Goal: Transaction & Acquisition: Book appointment/travel/reservation

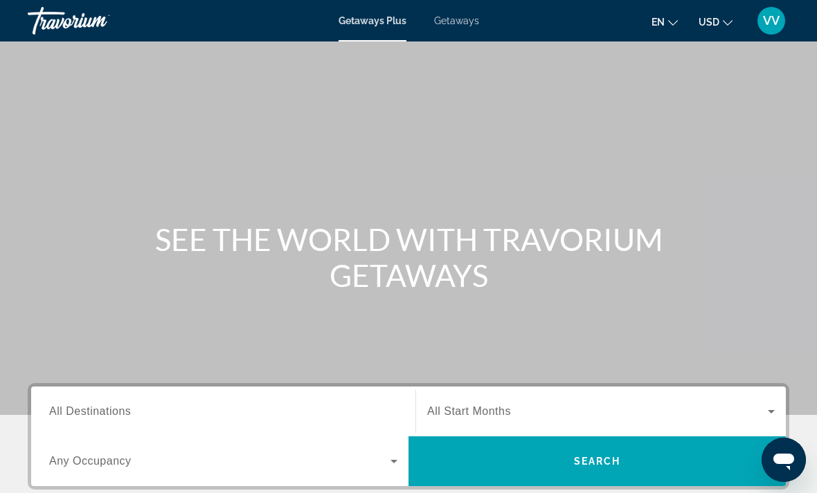
click at [457, 24] on span "Getaways" at bounding box center [456, 20] width 45 height 11
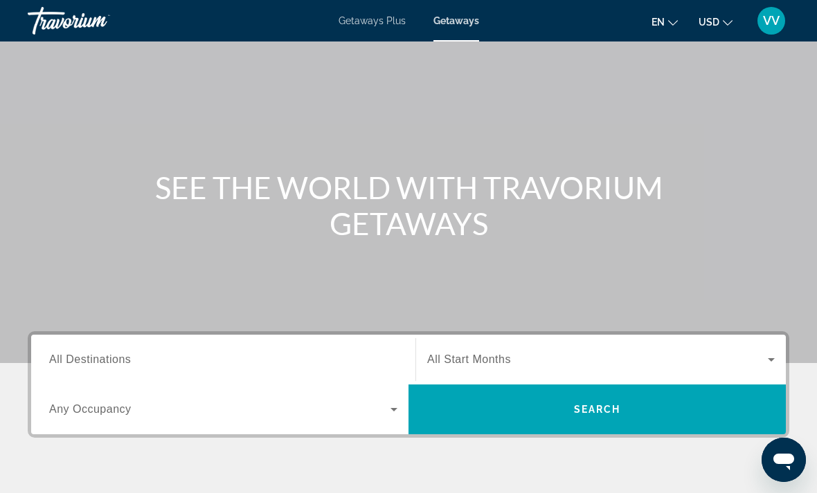
click at [114, 363] on span "All Destinations" at bounding box center [90, 360] width 82 height 12
click at [114, 363] on input "Destination All Destinations" at bounding box center [223, 360] width 348 height 17
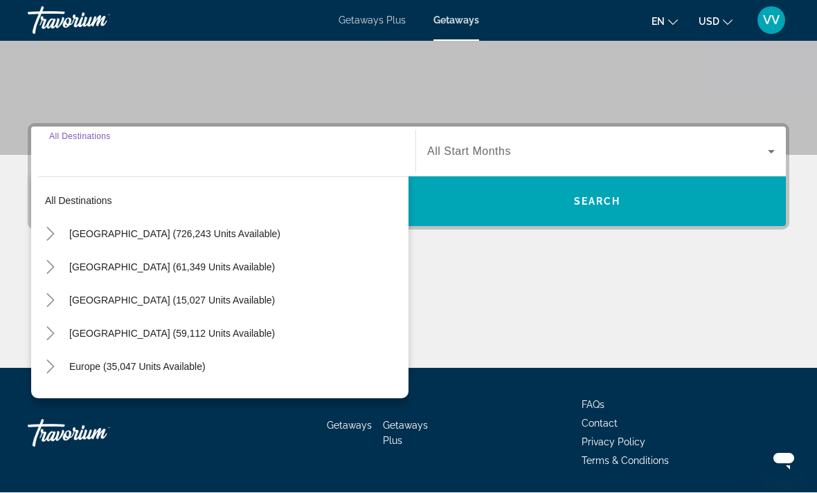
scroll to position [260, 0]
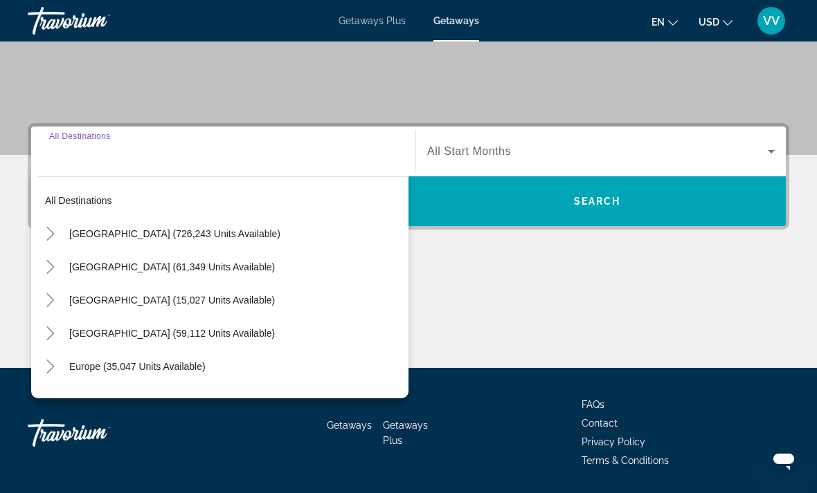
click at [100, 237] on span "[GEOGRAPHIC_DATA] (726,243 units available)" at bounding box center [174, 233] width 211 height 11
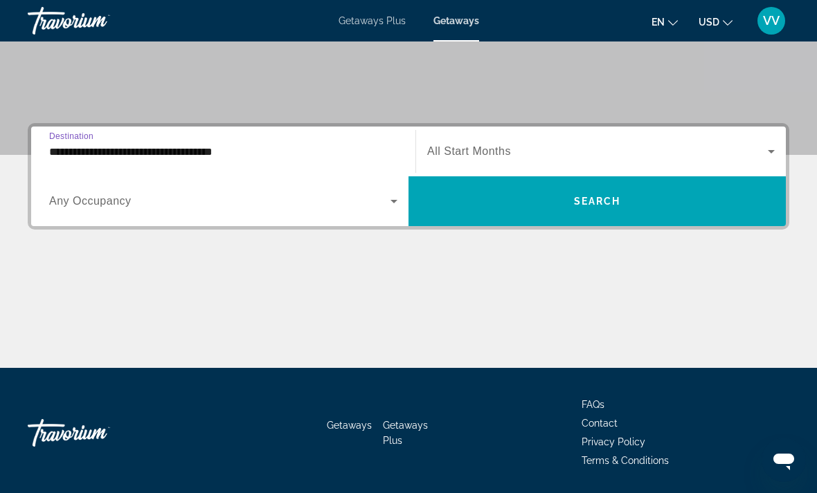
click at [216, 158] on input "**********" at bounding box center [223, 152] width 348 height 17
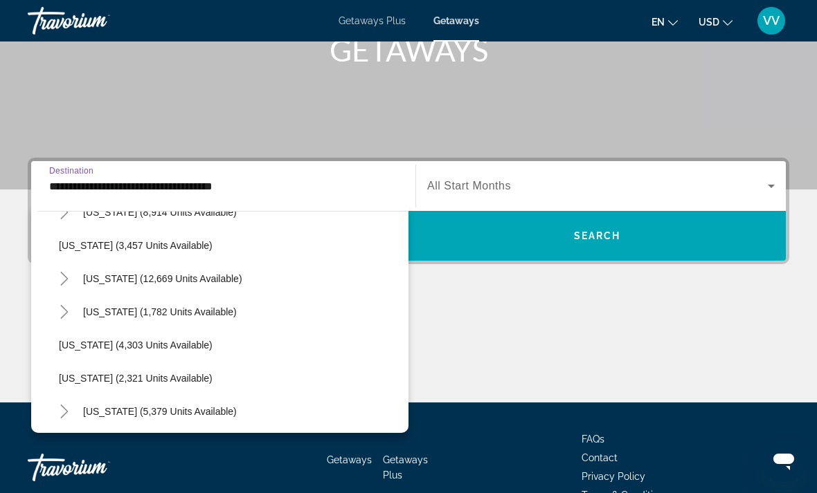
scroll to position [791, 0]
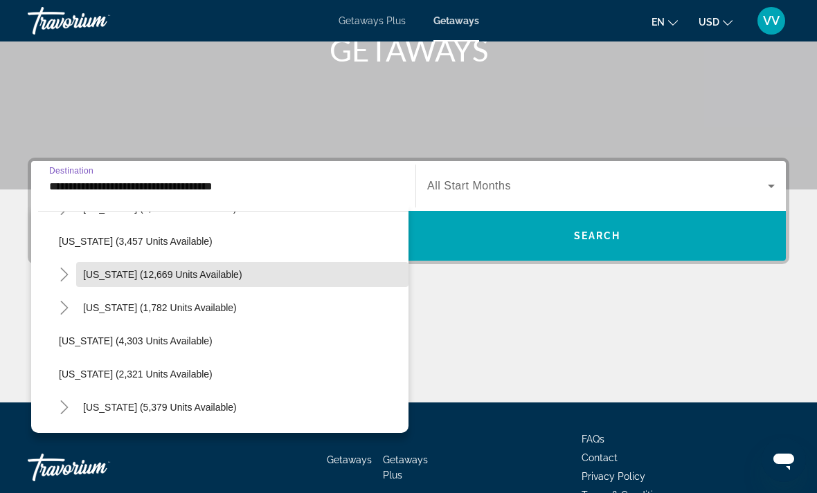
click at [192, 282] on span "Search widget" at bounding box center [242, 274] width 332 height 33
type input "**********"
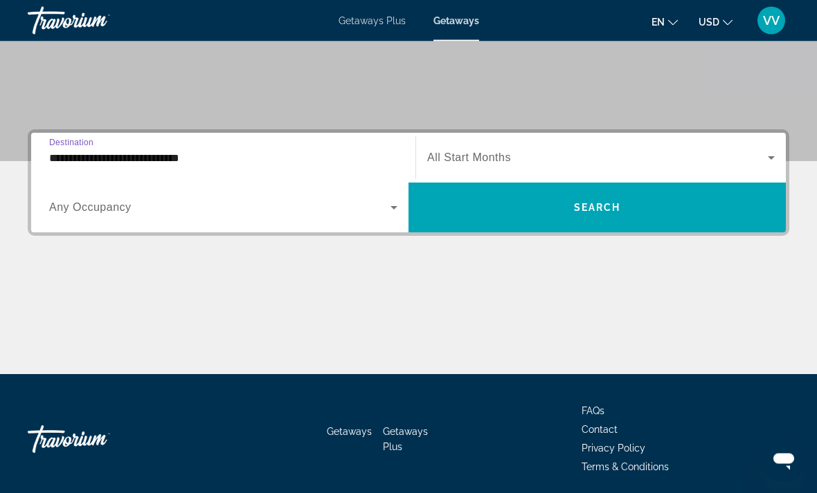
scroll to position [260, 0]
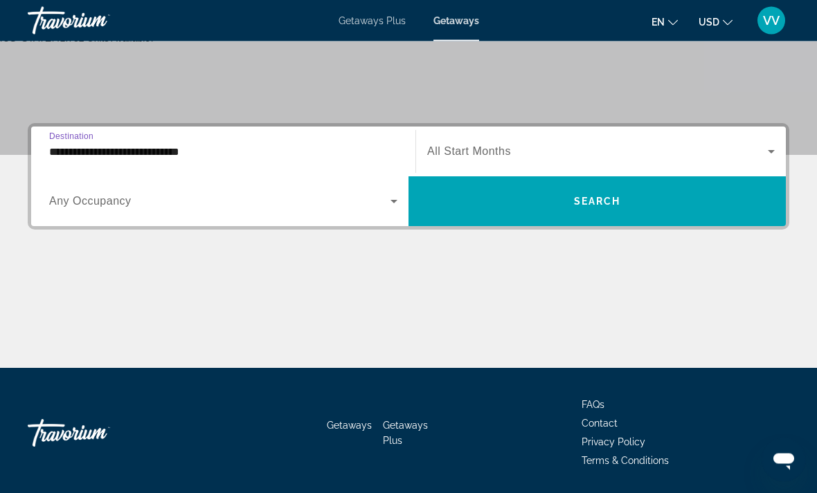
click at [600, 210] on span "Search widget" at bounding box center [596, 201] width 377 height 33
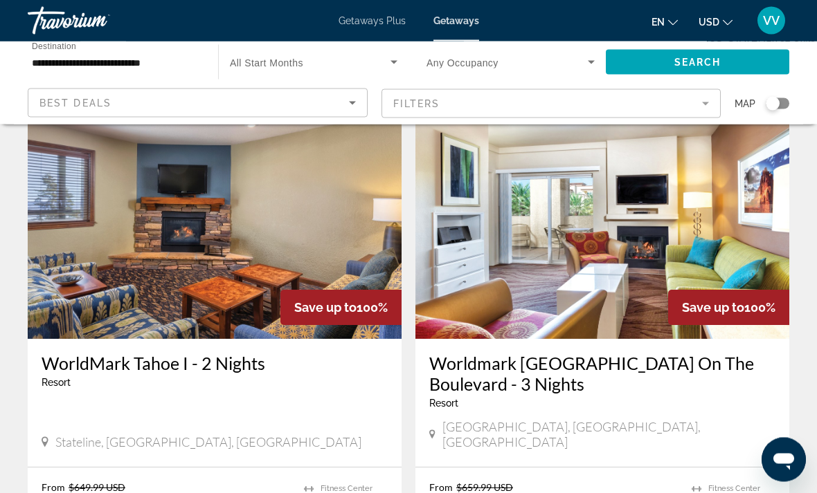
scroll to position [2596, 0]
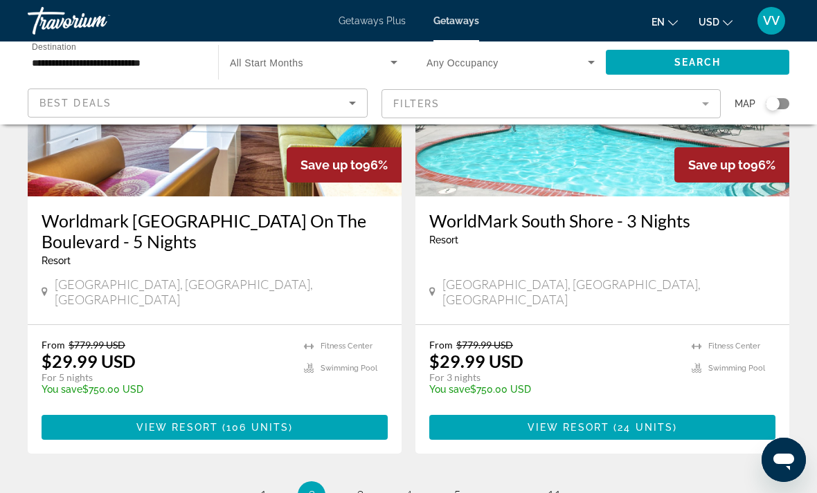
scroll to position [2652, 0]
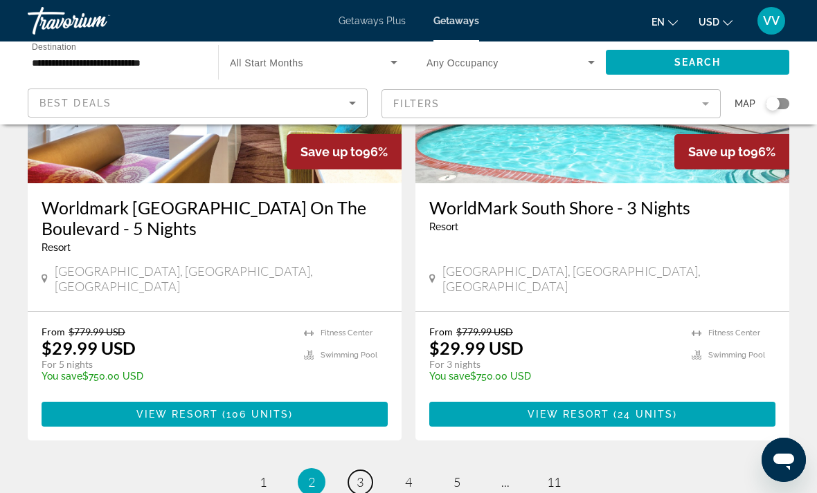
click at [368, 471] on link "page 3" at bounding box center [360, 483] width 24 height 24
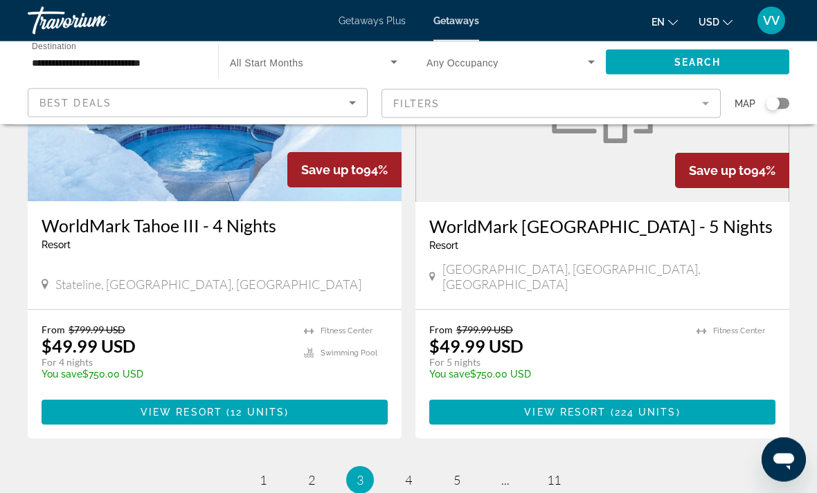
scroll to position [2706, 0]
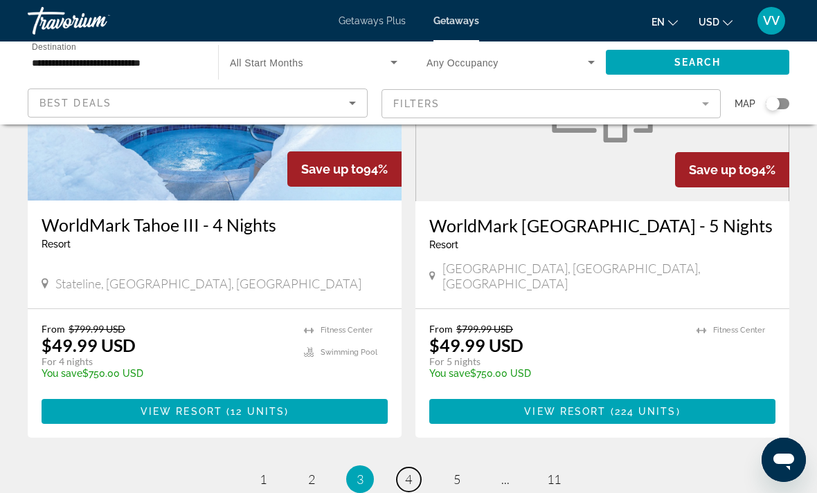
click at [415, 468] on link "page 4" at bounding box center [409, 480] width 24 height 24
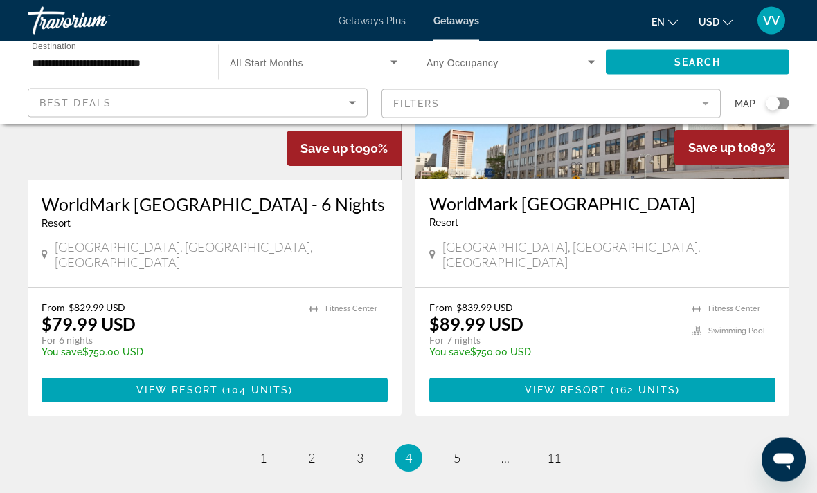
scroll to position [2712, 0]
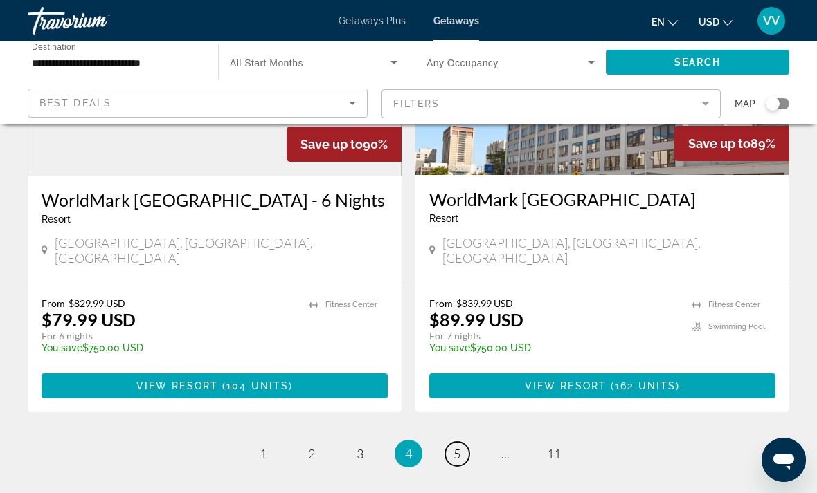
click at [465, 442] on link "page 5" at bounding box center [457, 454] width 24 height 24
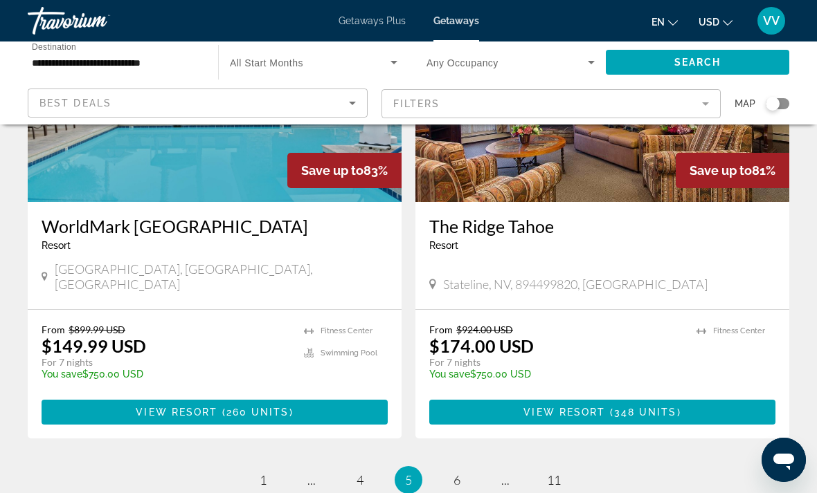
scroll to position [2685, 0]
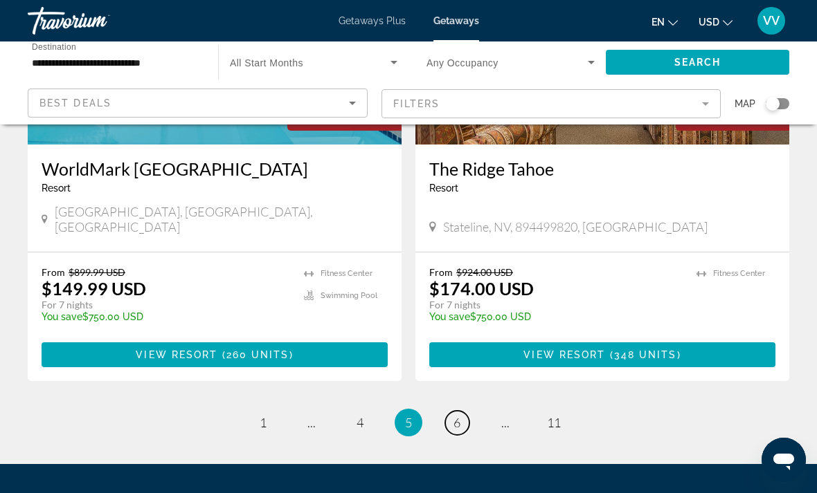
click at [461, 411] on link "page 6" at bounding box center [457, 423] width 24 height 24
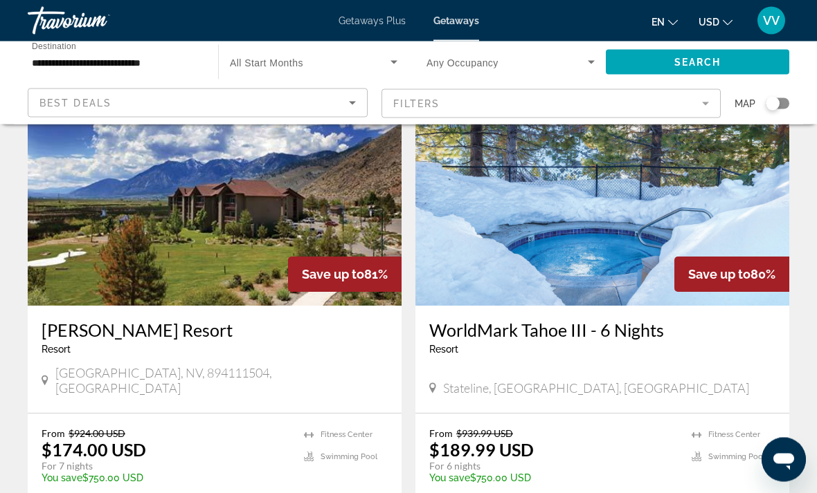
scroll to position [89, 0]
click at [224, 257] on img "Main content" at bounding box center [215, 194] width 374 height 221
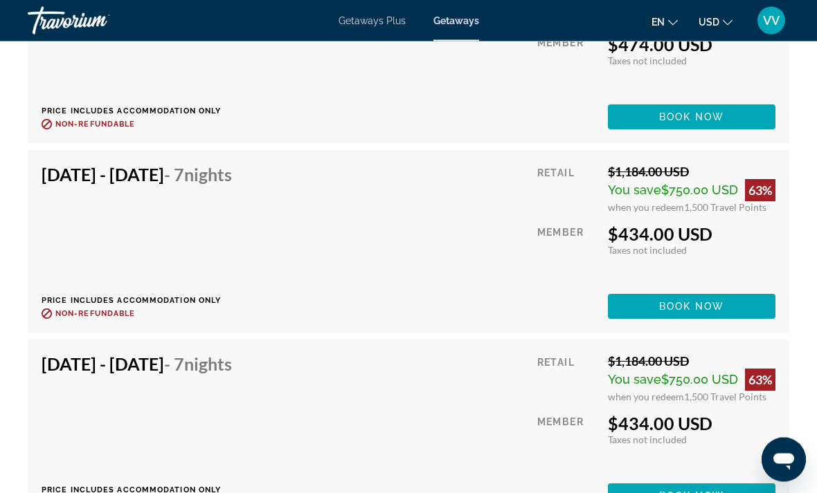
scroll to position [7726, 0]
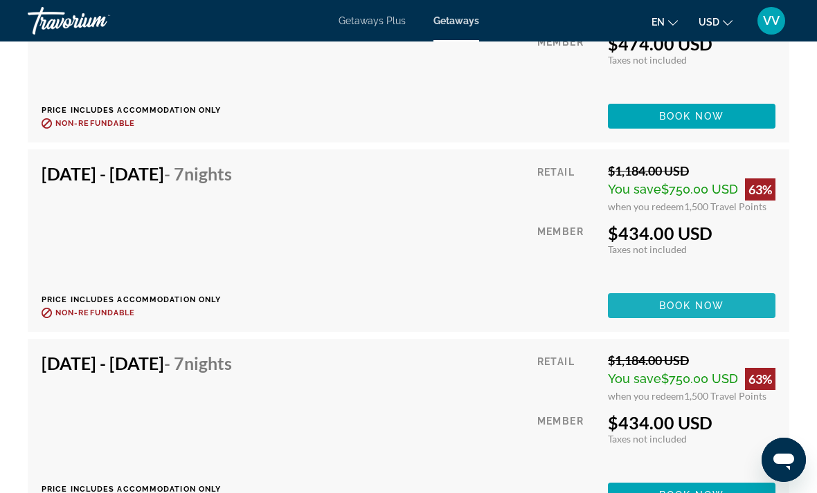
click at [704, 300] on span "Book now" at bounding box center [692, 305] width 66 height 11
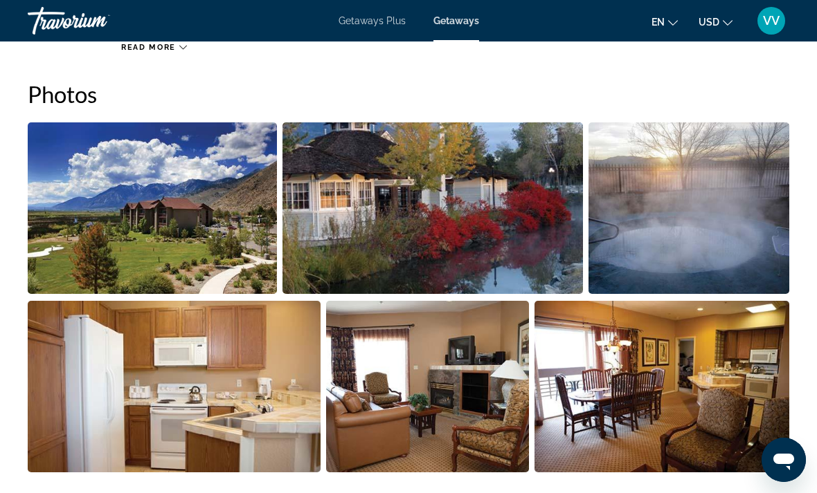
scroll to position [893, 0]
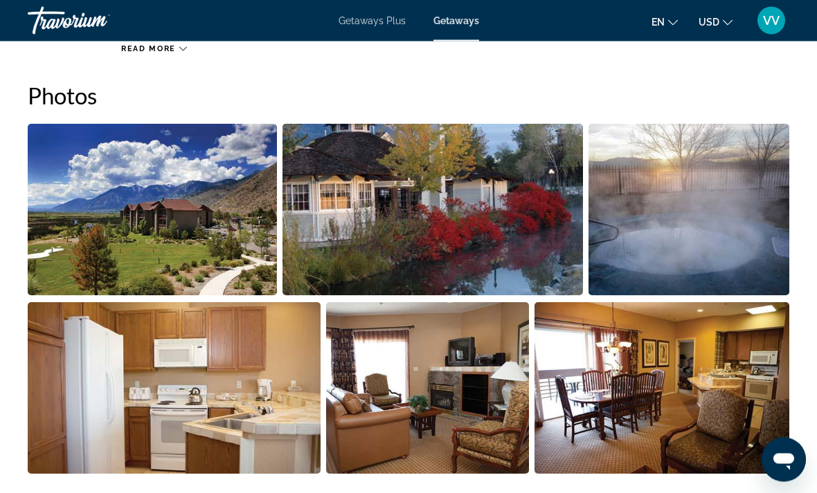
click at [669, 365] on img "Open full-screen image slider" at bounding box center [661, 389] width 255 height 172
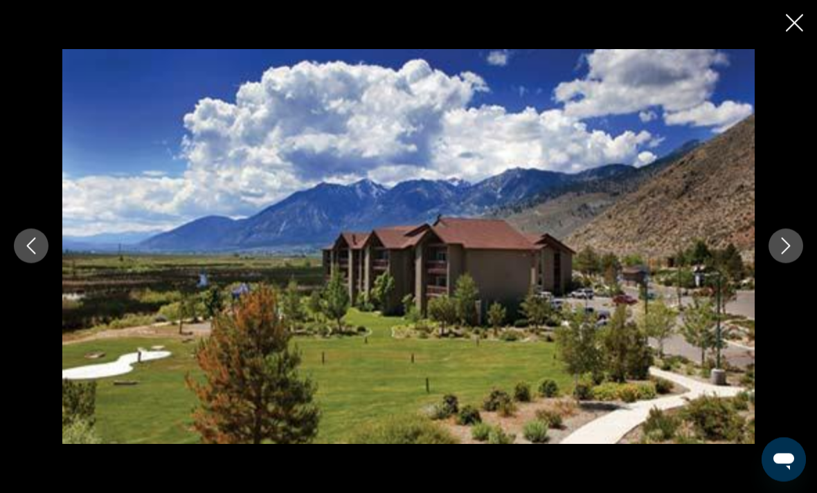
scroll to position [897, 0]
click at [798, 254] on div "prev next" at bounding box center [408, 246] width 817 height 395
click at [792, 255] on icon "Next image" at bounding box center [785, 246] width 17 height 17
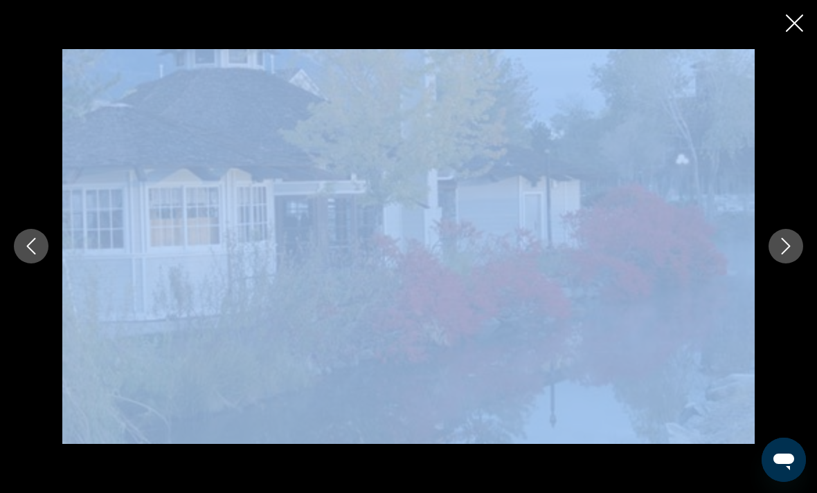
scroll to position [520, 0]
click at [788, 244] on icon "Next image" at bounding box center [785, 246] width 17 height 17
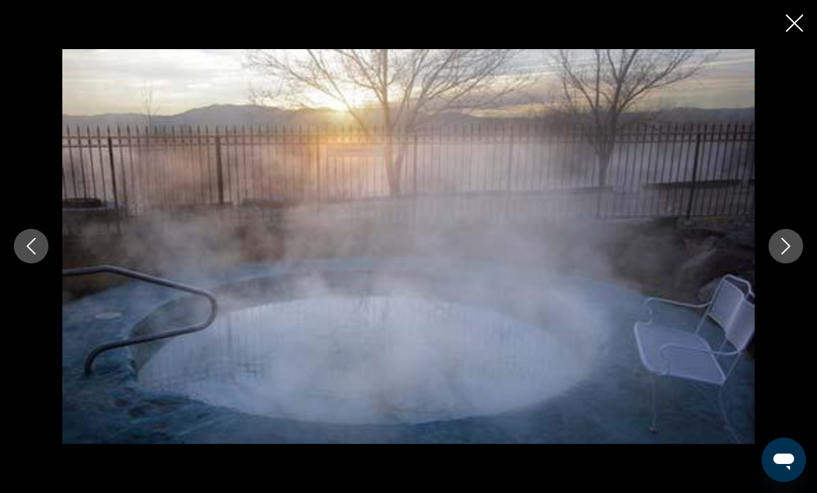
click at [783, 240] on icon "Next image" at bounding box center [785, 247] width 9 height 17
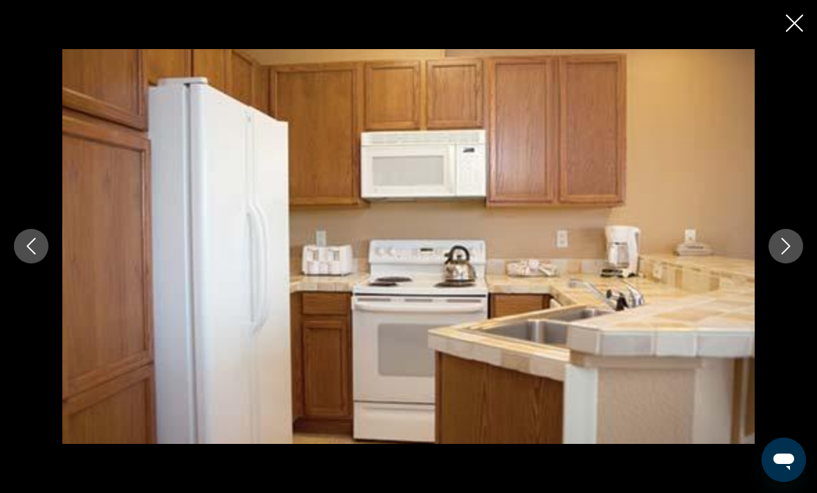
click at [789, 241] on icon "Next image" at bounding box center [785, 246] width 17 height 17
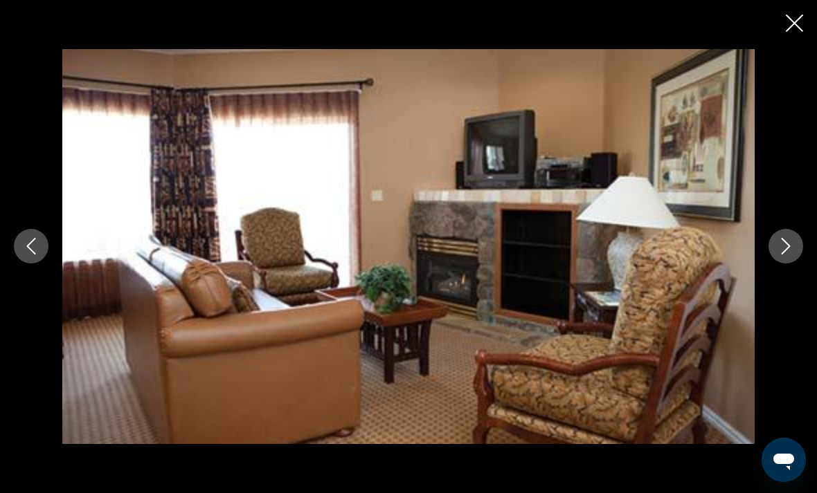
click at [784, 244] on icon "Next image" at bounding box center [785, 246] width 17 height 17
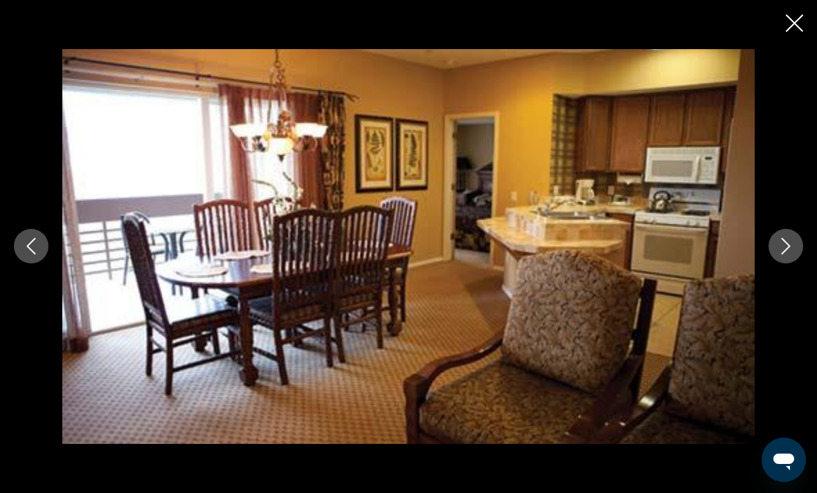
click at [793, 240] on icon "Next image" at bounding box center [785, 246] width 17 height 17
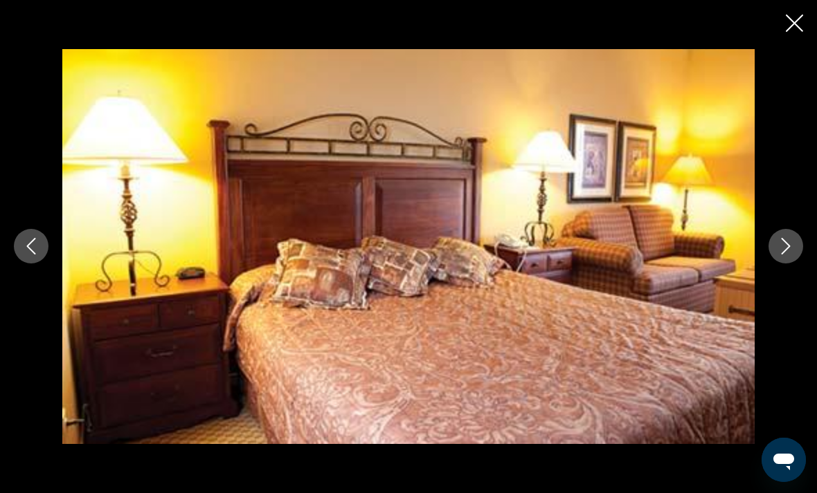
click at [796, 253] on button "Next image" at bounding box center [785, 246] width 35 height 35
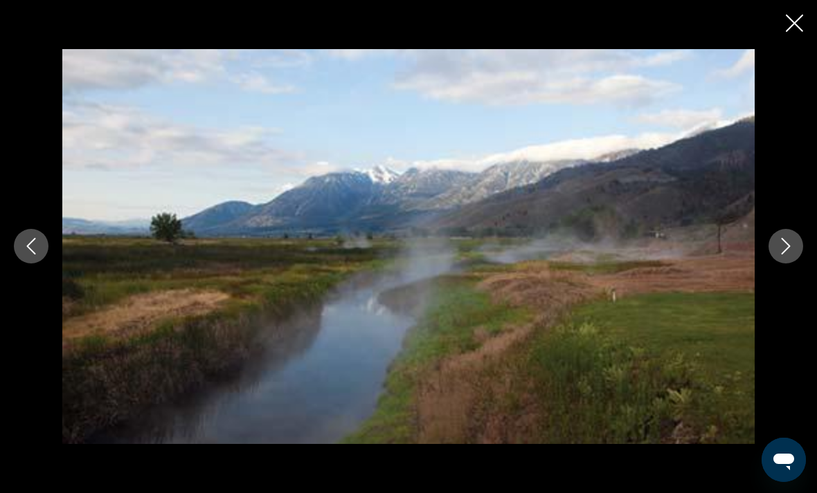
click at [783, 244] on icon "Next image" at bounding box center [785, 246] width 17 height 17
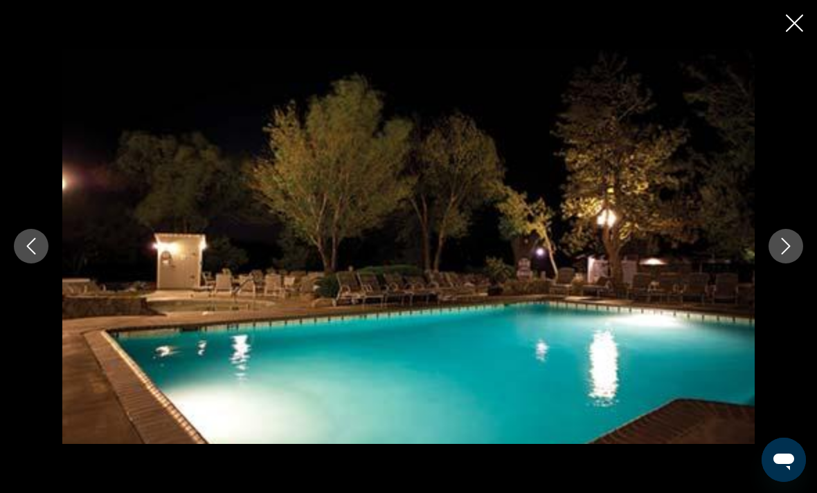
click at [786, 250] on icon "Next image" at bounding box center [785, 247] width 9 height 17
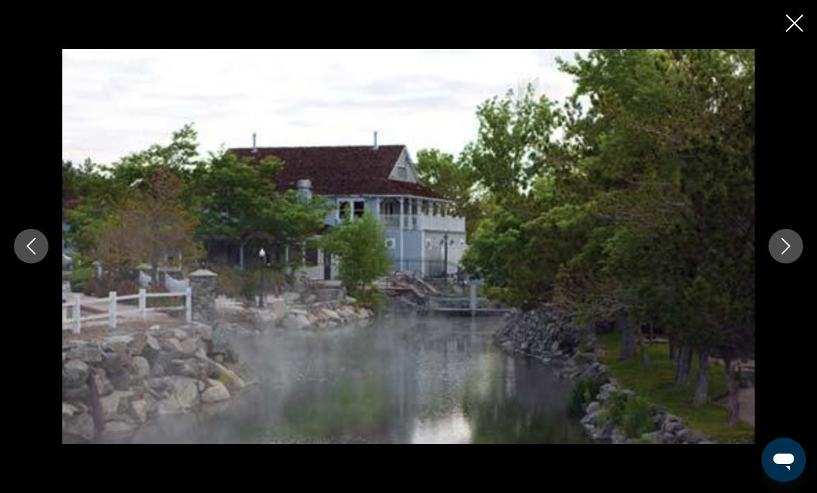
click at [792, 254] on icon "Next image" at bounding box center [785, 246] width 17 height 17
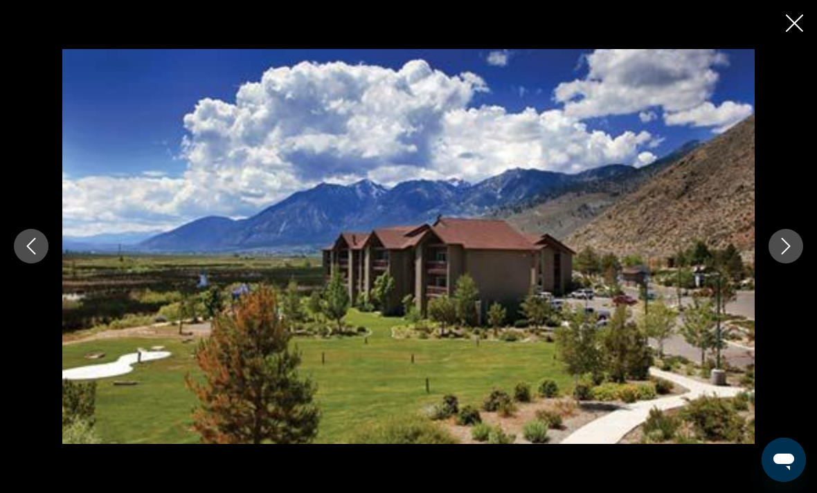
click at [790, 247] on icon "Next image" at bounding box center [785, 246] width 17 height 17
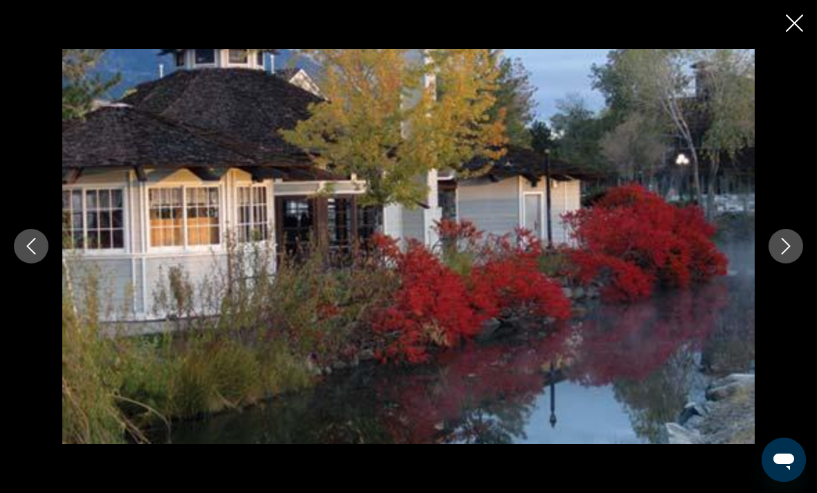
click at [787, 30] on icon "Close slideshow" at bounding box center [794, 23] width 17 height 17
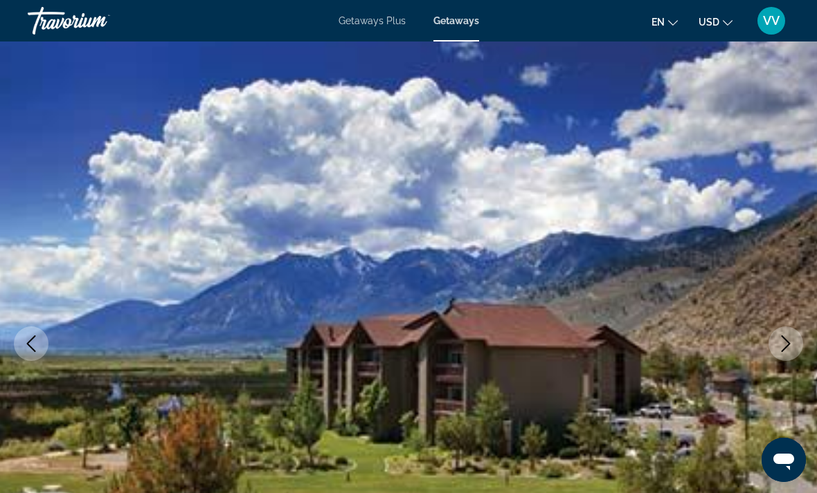
scroll to position [0, 0]
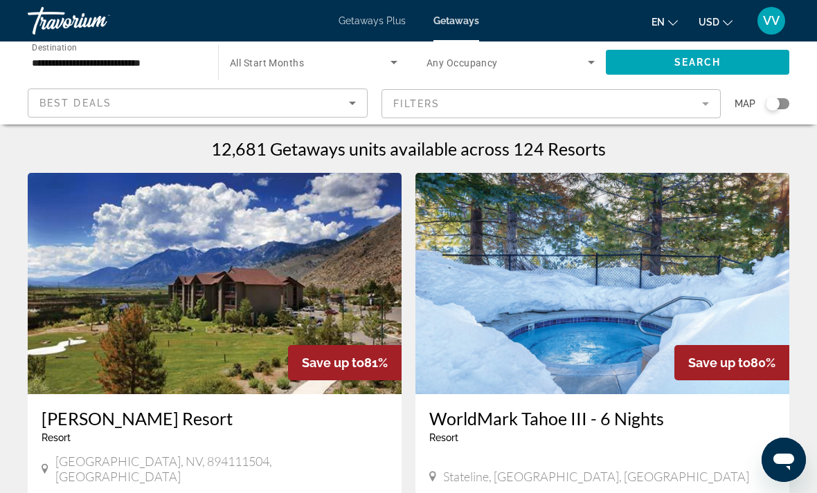
click at [356, 105] on icon "Sort by" at bounding box center [352, 103] width 17 height 17
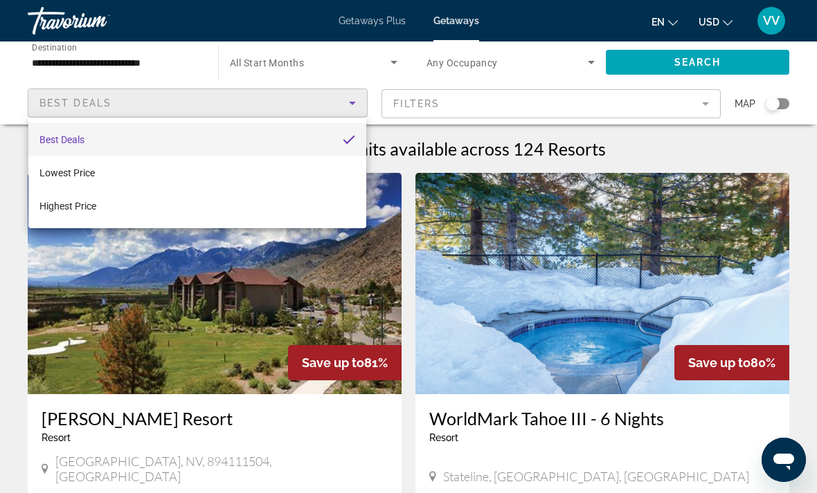
click at [709, 115] on div at bounding box center [408, 246] width 817 height 493
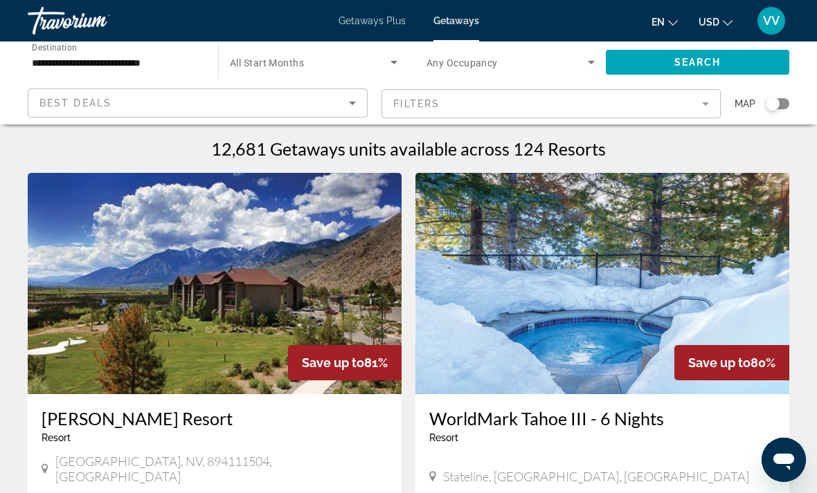
click at [693, 98] on mat-form-field "Filters" at bounding box center [551, 103] width 340 height 29
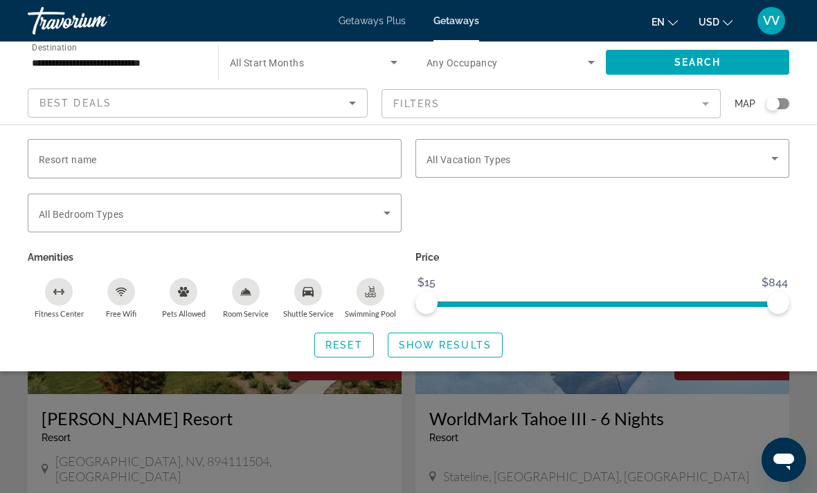
click at [191, 154] on input "Resort name" at bounding box center [215, 159] width 352 height 17
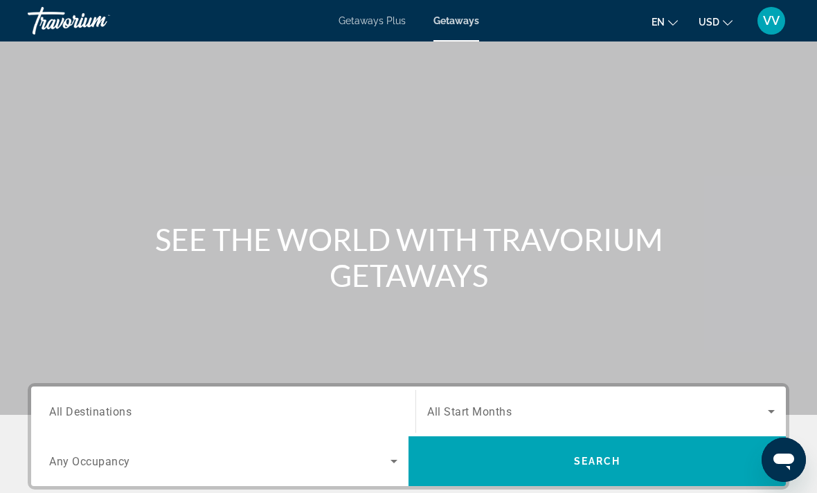
click at [107, 407] on span "All Destinations" at bounding box center [90, 411] width 82 height 13
click at [107, 407] on input "Destination All Destinations" at bounding box center [223, 412] width 348 height 17
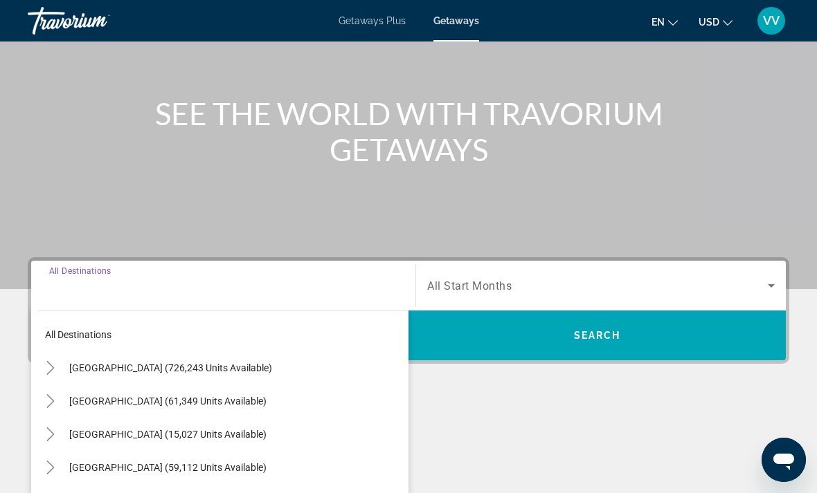
scroll to position [302, 0]
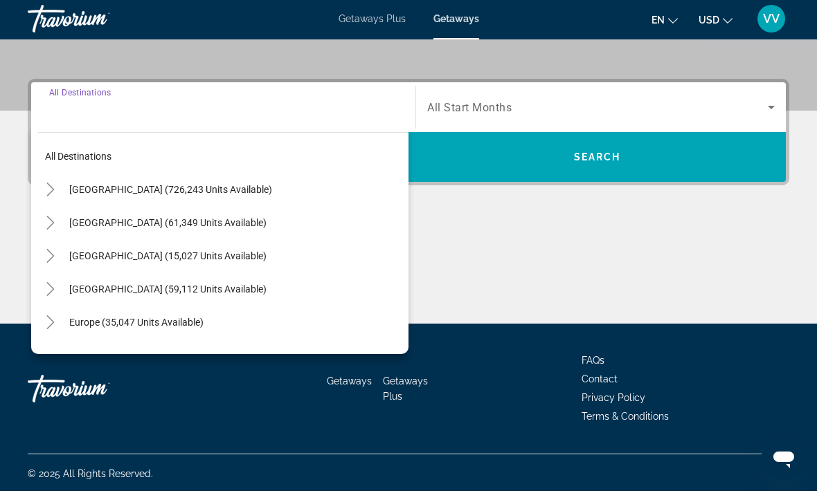
click at [58, 181] on mat-icon "Toggle United States (726,243 units available)" at bounding box center [50, 192] width 24 height 24
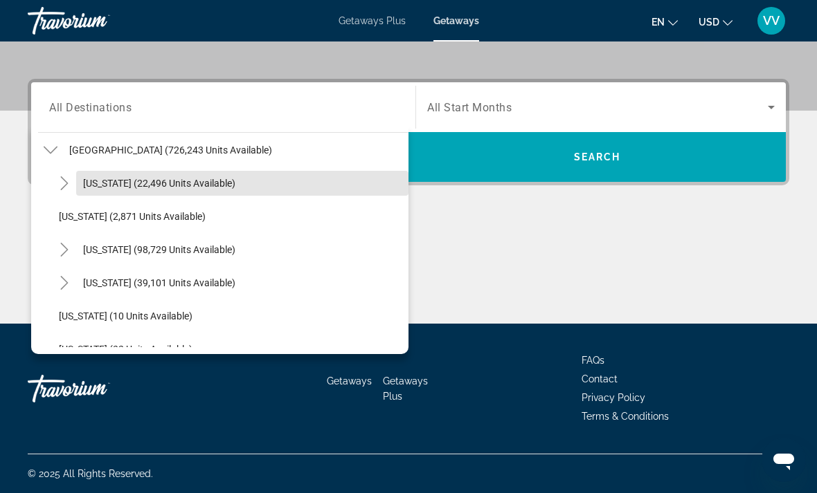
scroll to position [44, 0]
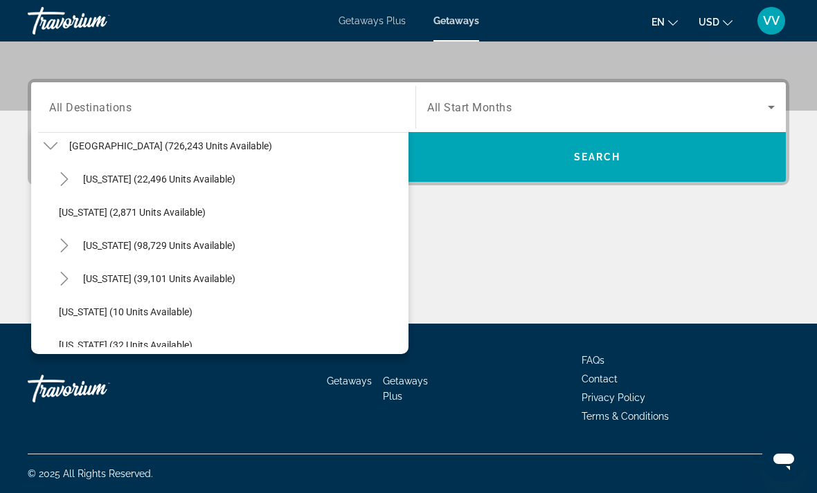
click at [74, 235] on mat-icon "Toggle California (98,729 units available)" at bounding box center [64, 246] width 24 height 24
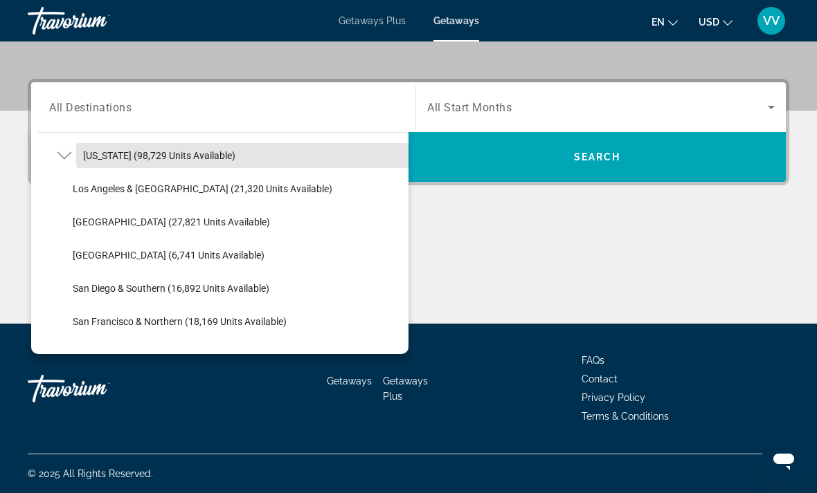
scroll to position [145, 0]
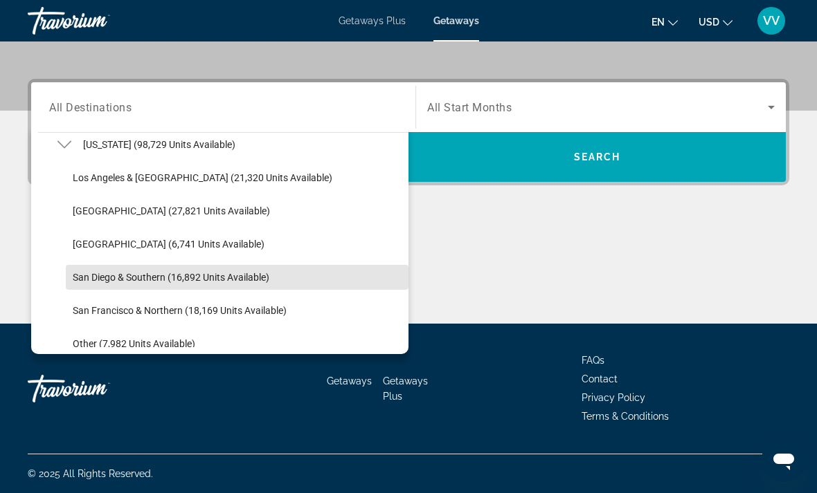
click at [100, 271] on span "Search widget" at bounding box center [237, 277] width 343 height 33
type input "**********"
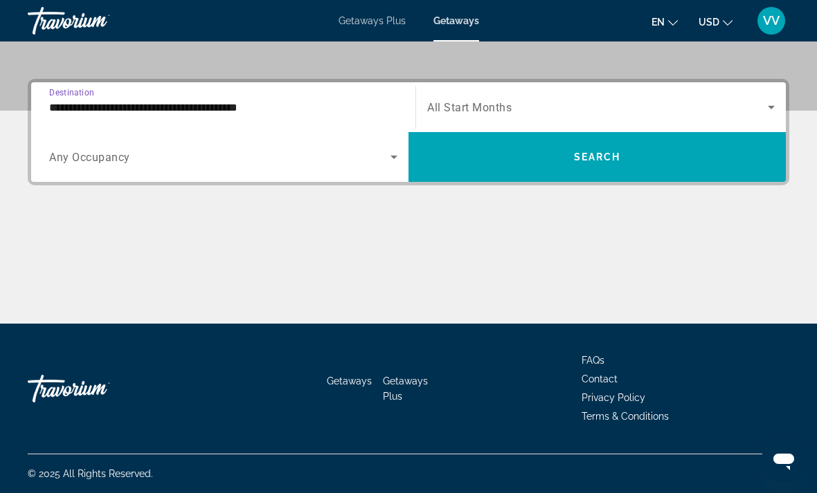
click at [674, 147] on span "Search widget" at bounding box center [596, 157] width 377 height 33
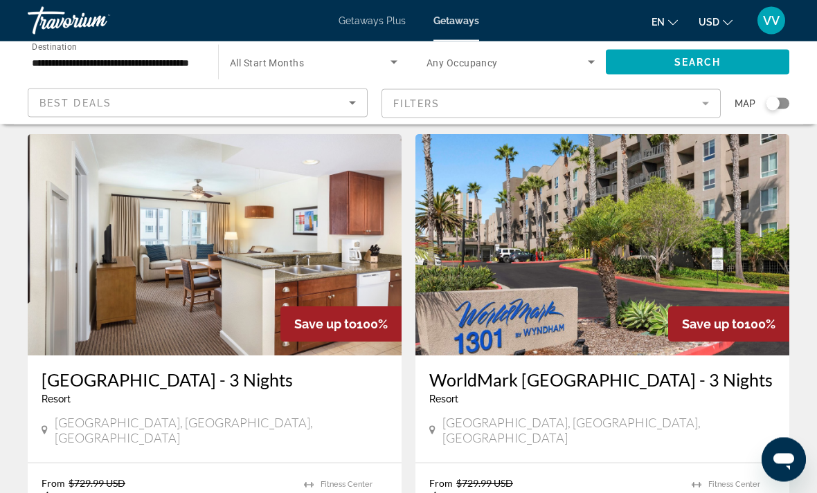
scroll to position [2064, 0]
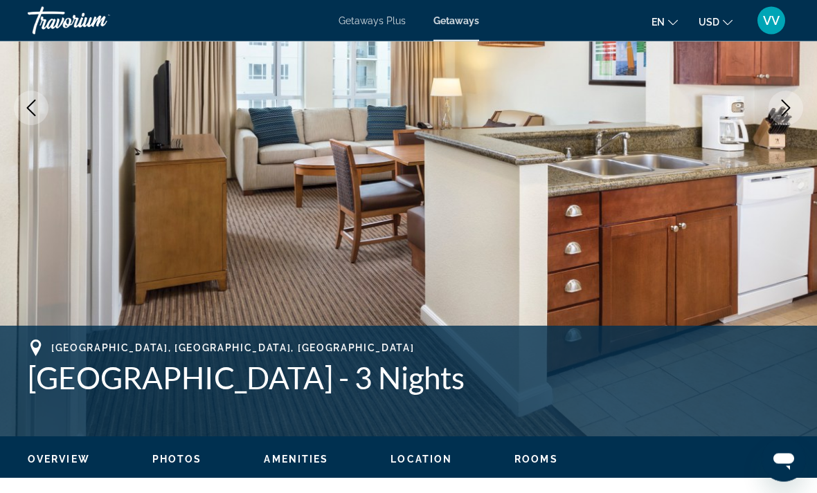
scroll to position [263, 0]
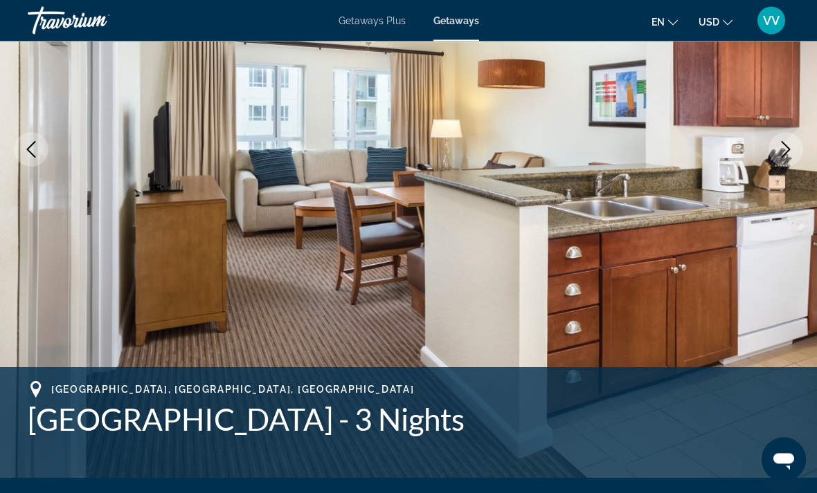
scroll to position [72, 0]
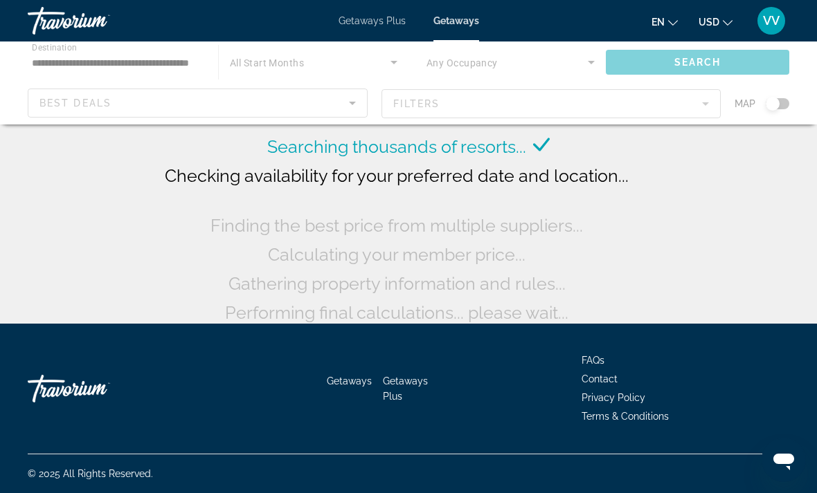
click at [358, 101] on div "Main content" at bounding box center [408, 83] width 817 height 83
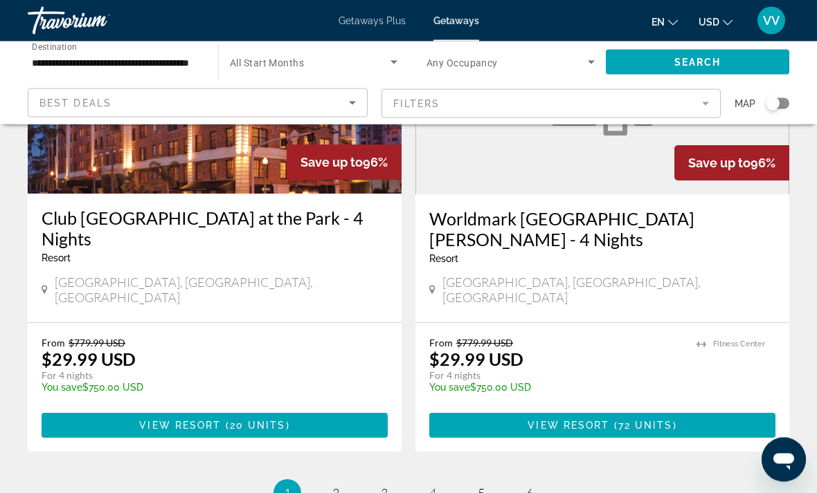
scroll to position [2728, 0]
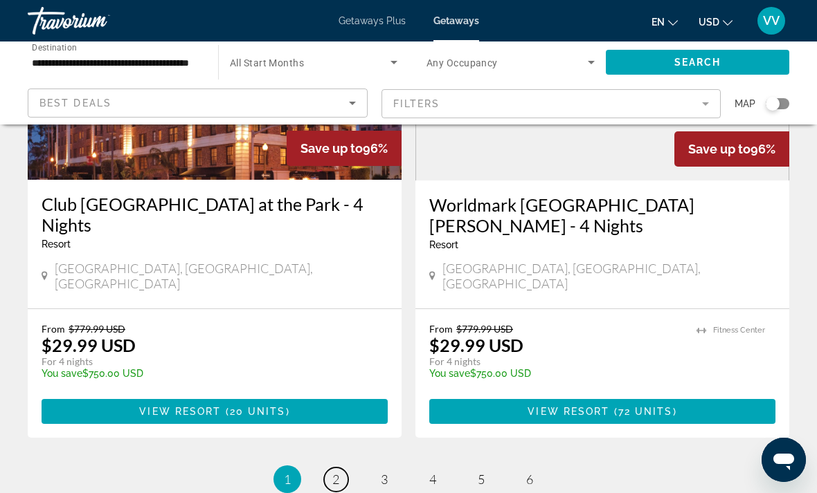
click at [336, 472] on span "2" at bounding box center [335, 479] width 7 height 15
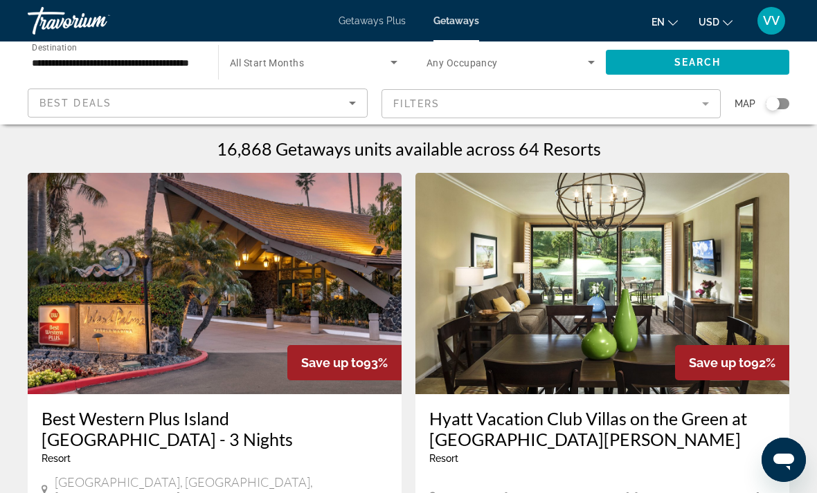
click at [787, 105] on div "Search widget" at bounding box center [777, 103] width 24 height 11
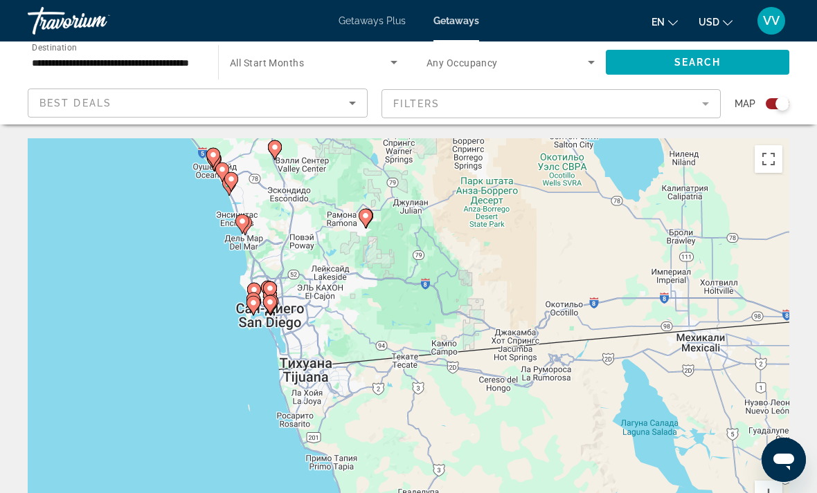
scroll to position [26, 0]
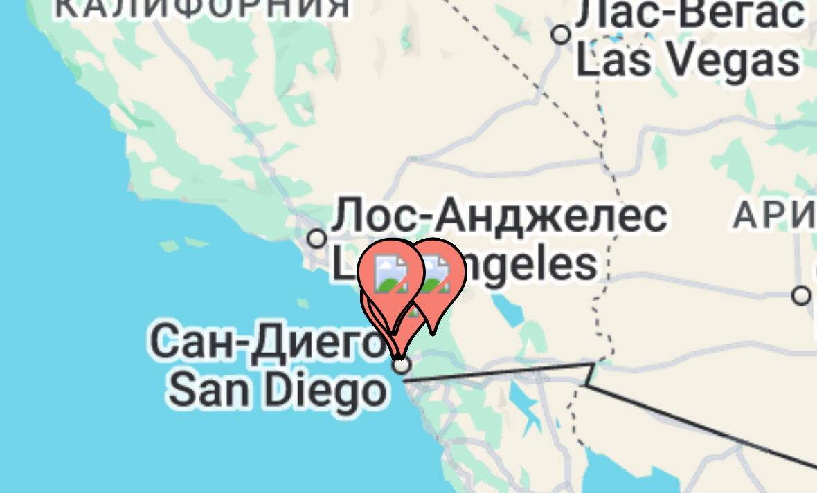
click at [83, 113] on div "Чтобы активировать перетаскивание с помощью клавиатуры, нажмите Alt + Ввод. Пос…" at bounding box center [408, 320] width 761 height 415
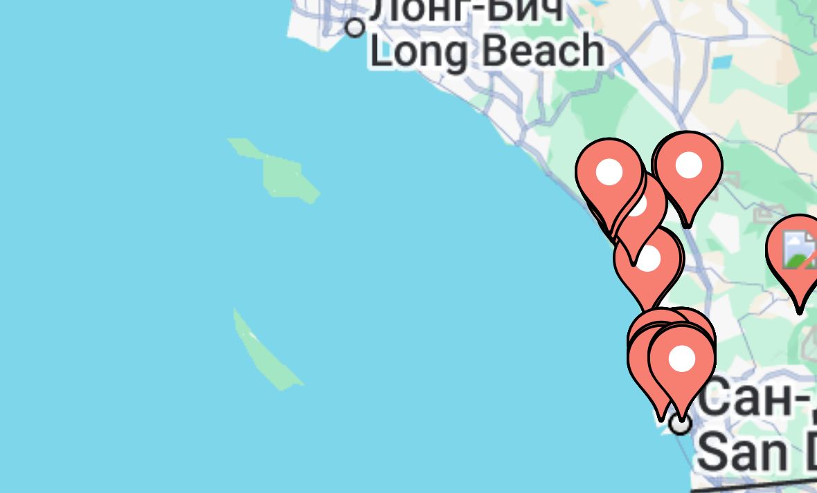
type input "**********"
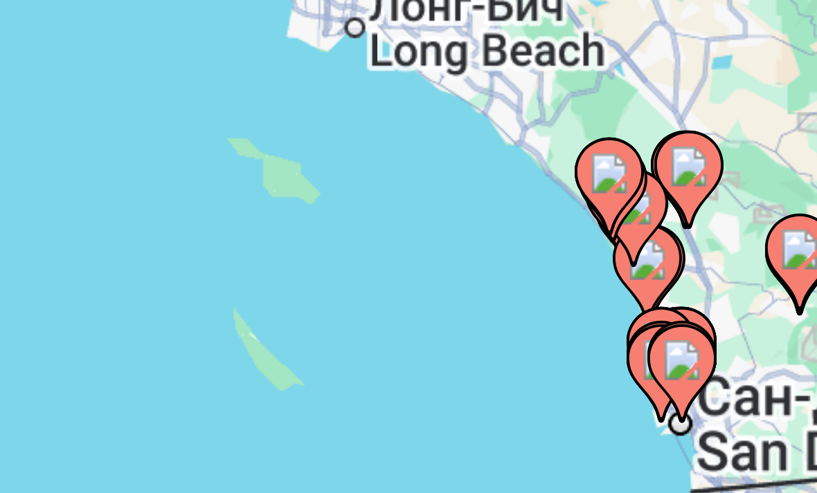
click at [137, 113] on div "Для навигации используйте клавиши со стрелками. Чтобы активировать перетаскиван…" at bounding box center [408, 320] width 761 height 415
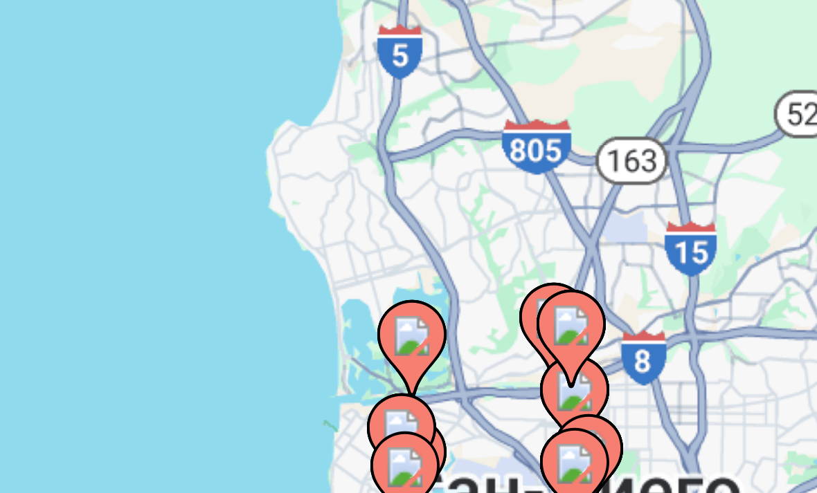
click at [67, 113] on div "Чтобы активировать перетаскивание с помощью клавиатуры, нажмите Alt + Ввод. Пос…" at bounding box center [408, 320] width 761 height 415
click at [64, 113] on div "Чтобы активировать перетаскивание с помощью клавиатуры, нажмите Alt + Ввод. Пос…" at bounding box center [408, 320] width 761 height 415
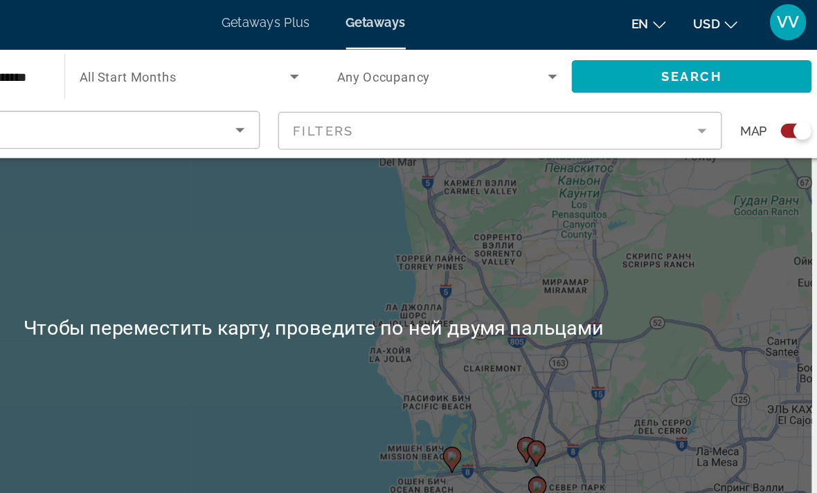
scroll to position [86, 0]
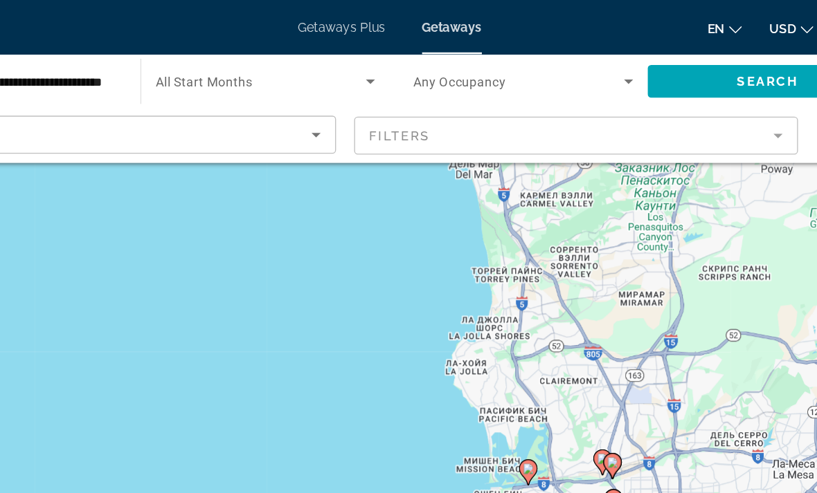
click at [594, 104] on mat-form-field "Filters" at bounding box center [551, 103] width 340 height 29
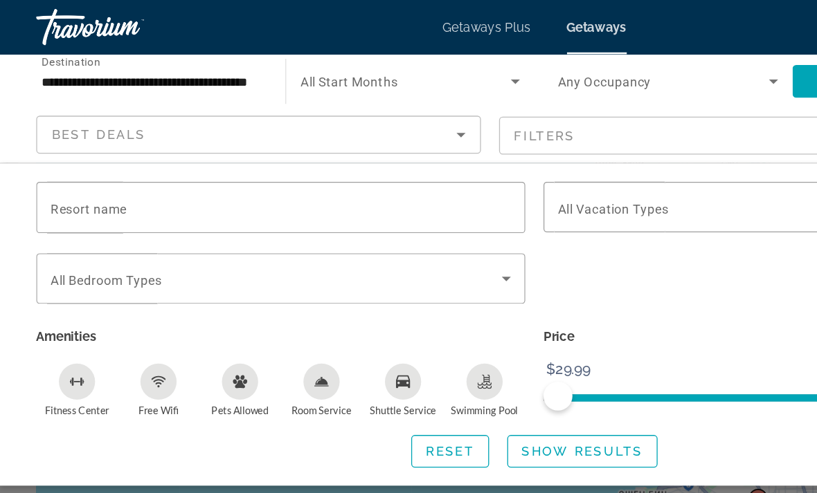
click at [266, 159] on input "Resort name" at bounding box center [215, 159] width 352 height 17
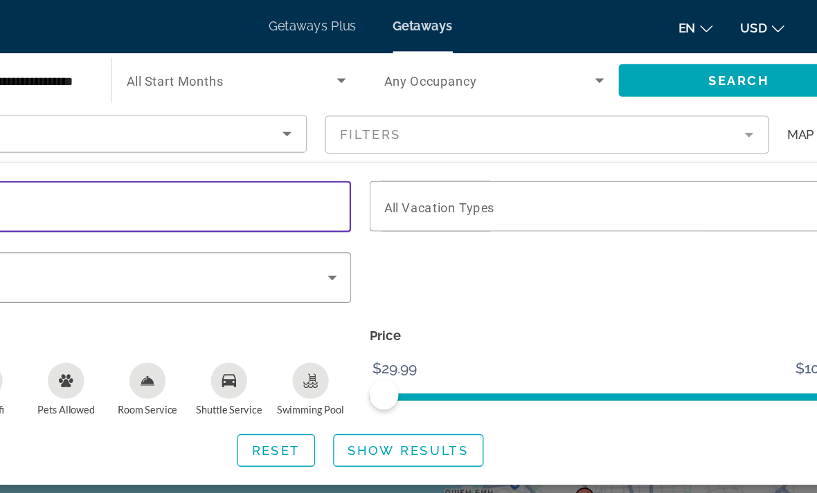
click at [674, 62] on span "Search" at bounding box center [697, 62] width 47 height 11
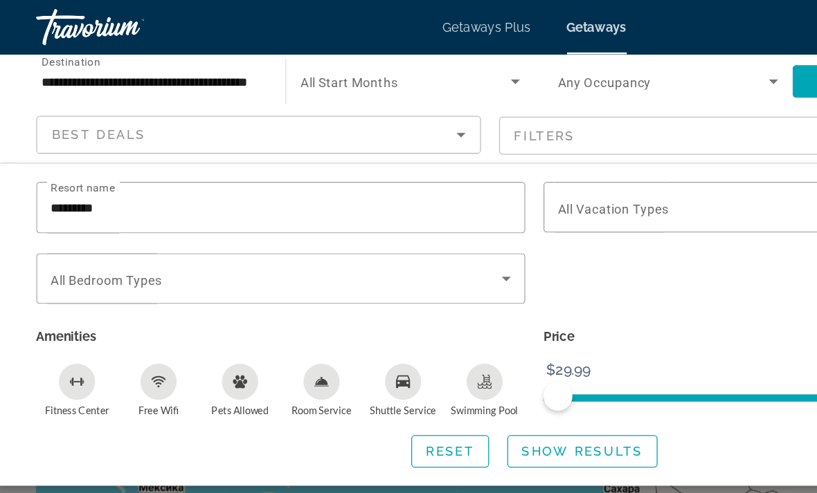
click at [174, 165] on input "*********" at bounding box center [215, 159] width 352 height 17
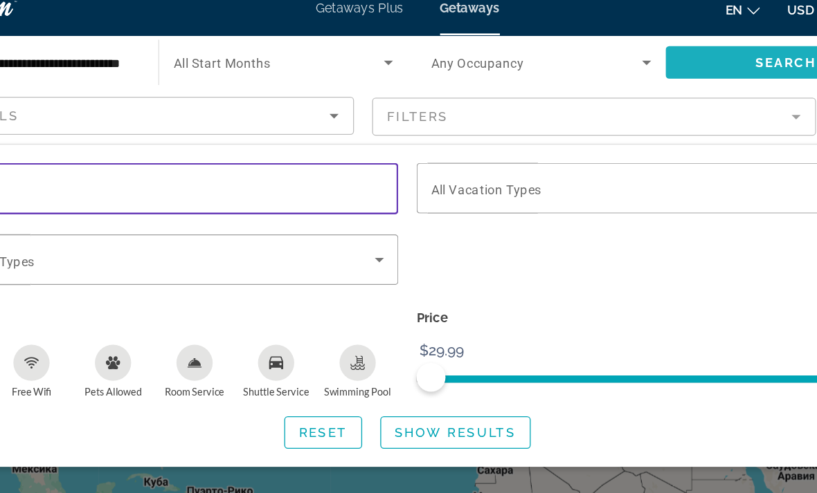
type input "********"
click at [674, 57] on span "Search" at bounding box center [697, 62] width 47 height 11
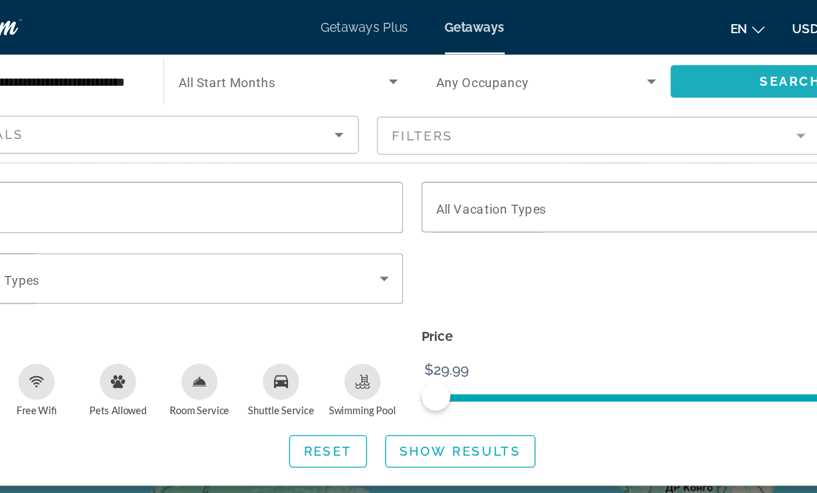
click at [674, 61] on span "Search" at bounding box center [697, 62] width 47 height 11
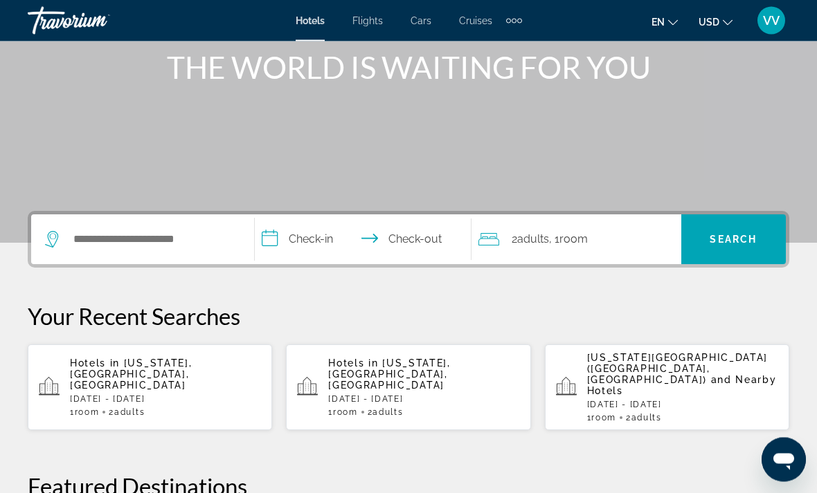
scroll to position [169, 0]
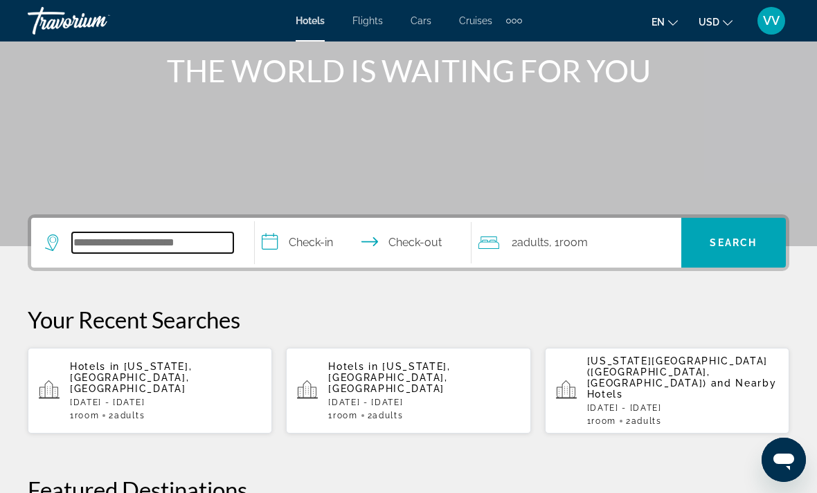
click at [167, 251] on input "Search widget" at bounding box center [152, 243] width 161 height 21
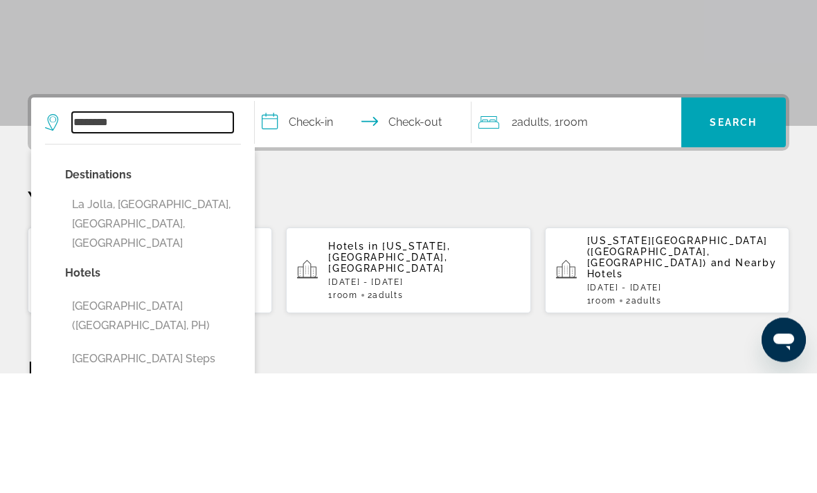
type input "********"
click at [752, 237] on span "Search" at bounding box center [732, 242] width 47 height 11
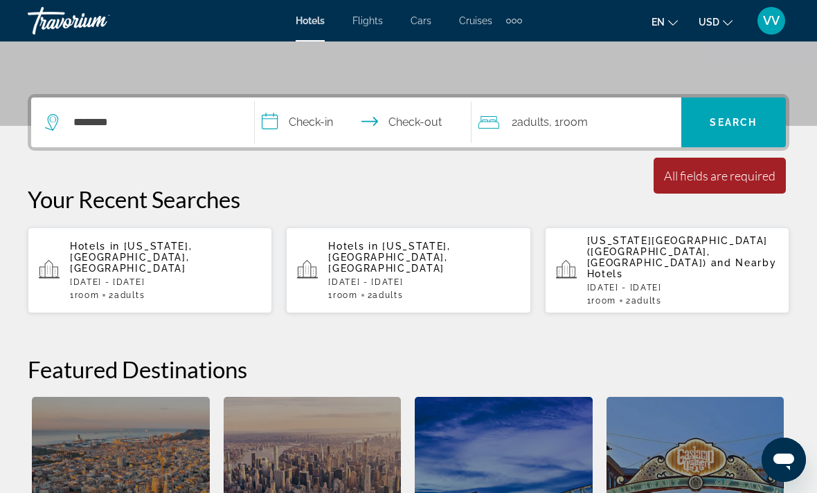
click at [293, 124] on input "**********" at bounding box center [366, 125] width 222 height 54
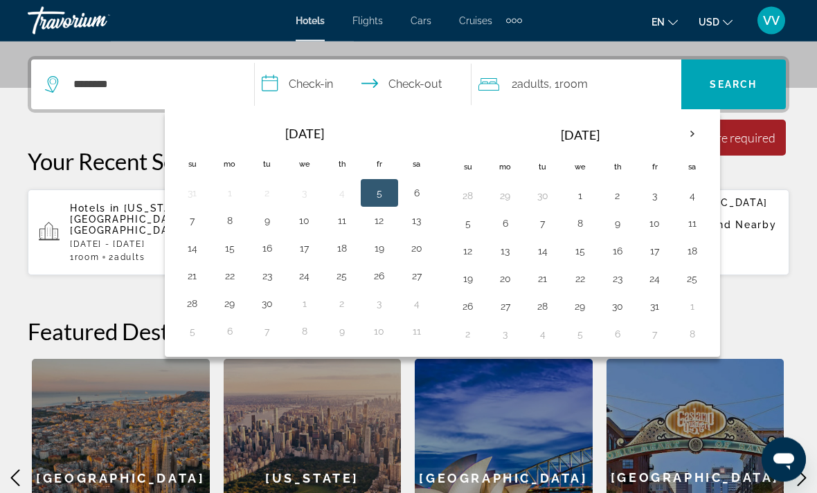
scroll to position [338, 0]
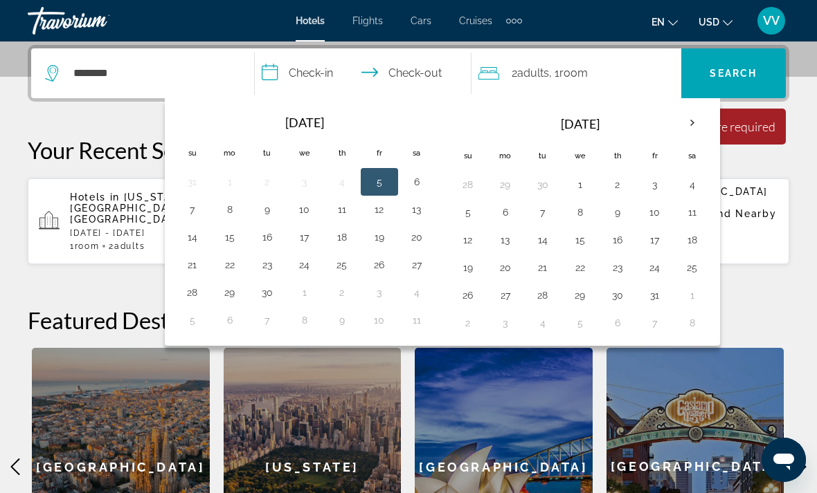
click at [268, 294] on button "30" at bounding box center [267, 292] width 22 height 19
click at [562, 83] on div "2 Adult Adults , 1 Room rooms" at bounding box center [579, 73] width 203 height 50
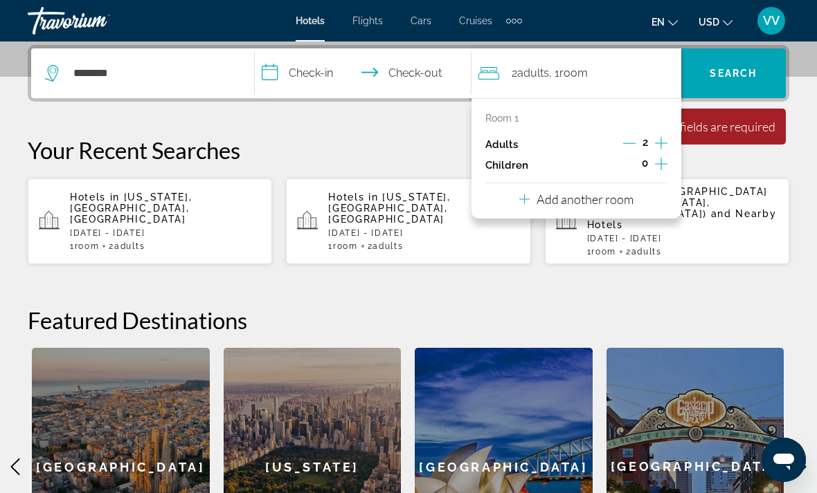
click at [411, 83] on input "**********" at bounding box center [366, 75] width 222 height 54
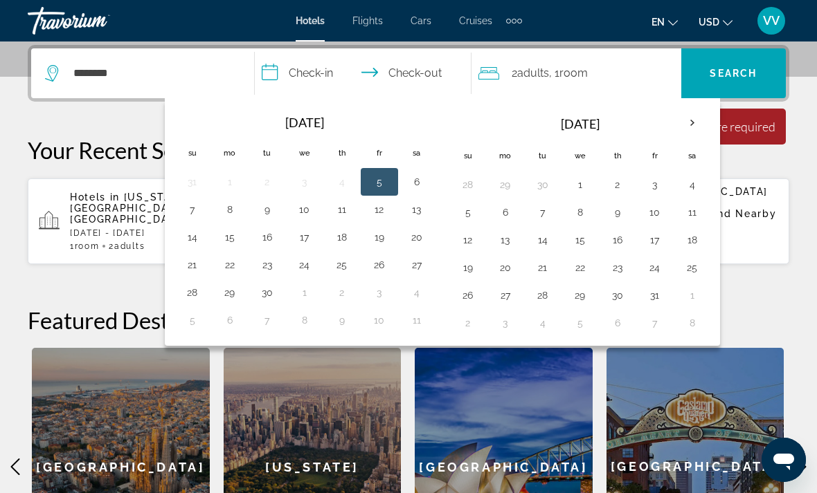
click at [507, 217] on button "6" at bounding box center [505, 212] width 22 height 19
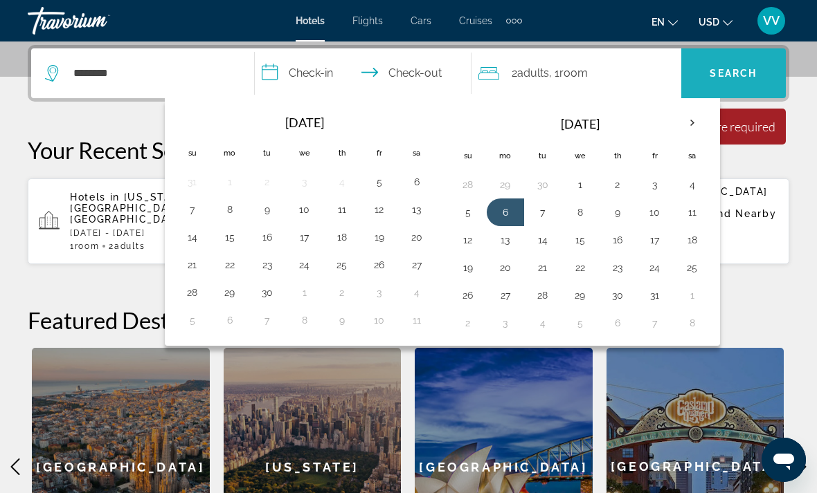
click at [737, 78] on span "Search" at bounding box center [732, 73] width 47 height 11
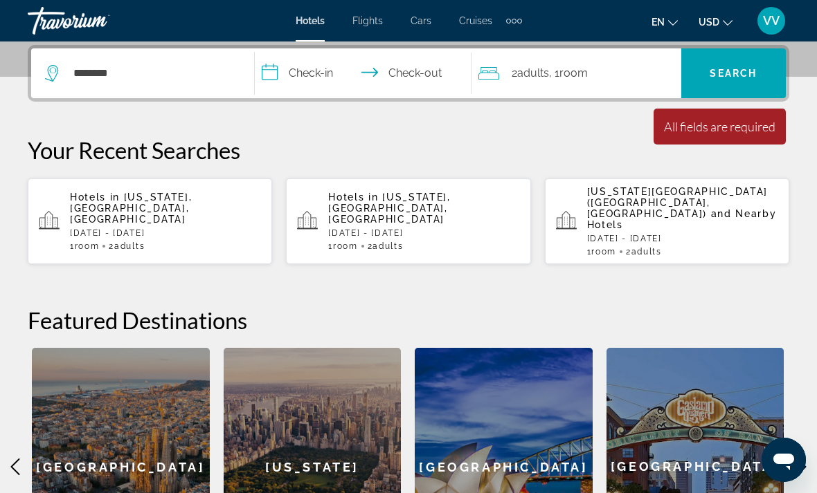
click at [309, 77] on input "**********" at bounding box center [366, 75] width 222 height 54
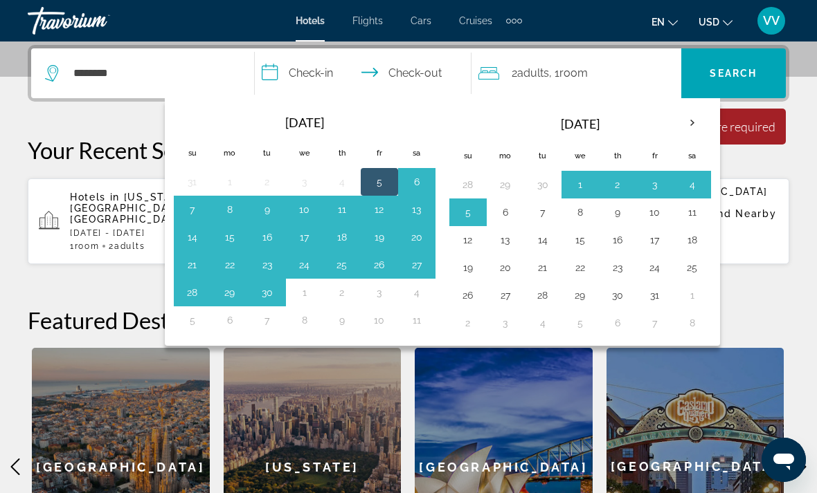
click at [381, 177] on button "5" at bounding box center [379, 181] width 22 height 19
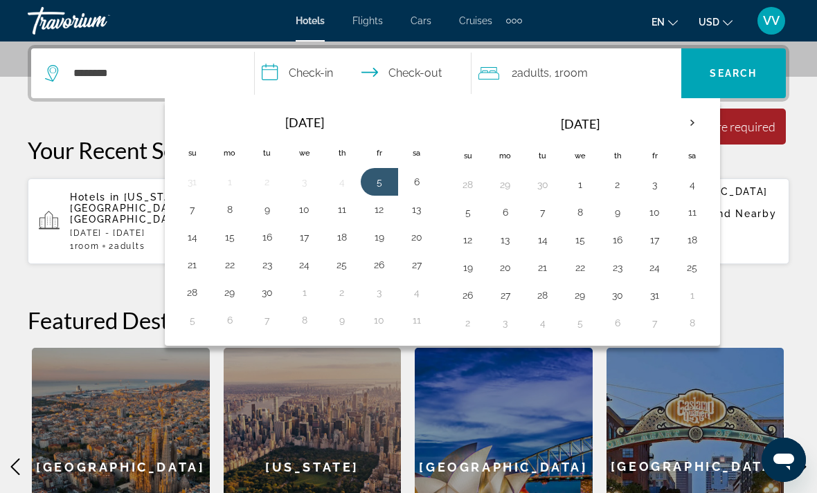
click at [275, 295] on button "30" at bounding box center [267, 292] width 22 height 19
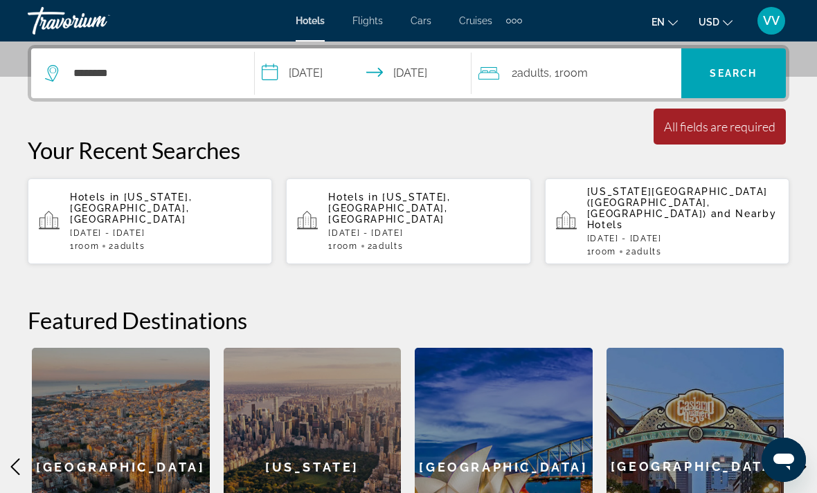
click at [321, 82] on input "**********" at bounding box center [366, 75] width 222 height 54
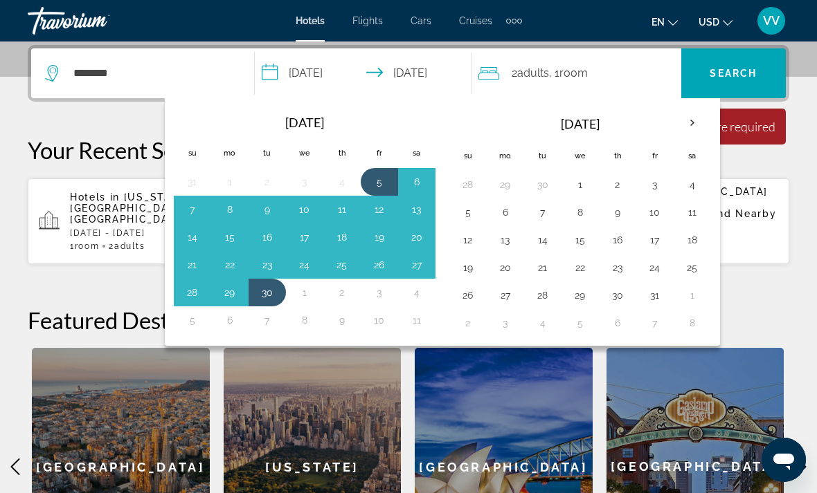
click at [268, 287] on button "30" at bounding box center [267, 292] width 22 height 19
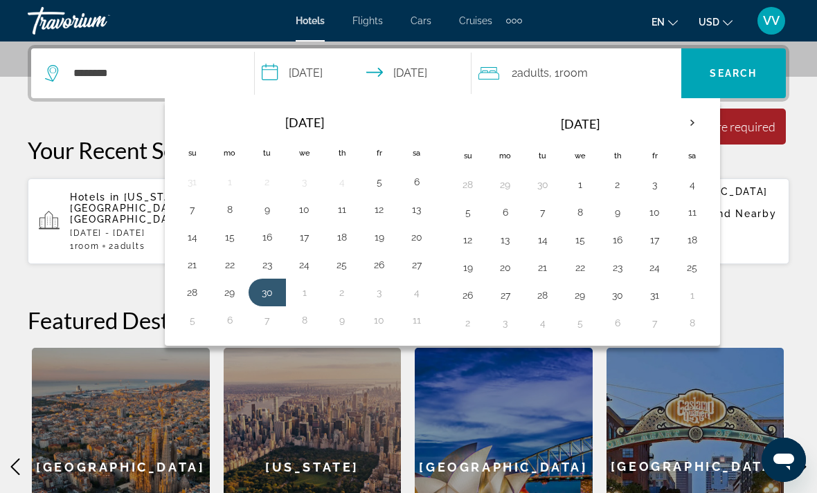
click at [432, 80] on input "**********" at bounding box center [366, 75] width 222 height 54
click at [469, 213] on button "5" at bounding box center [468, 212] width 22 height 19
type input "**********"
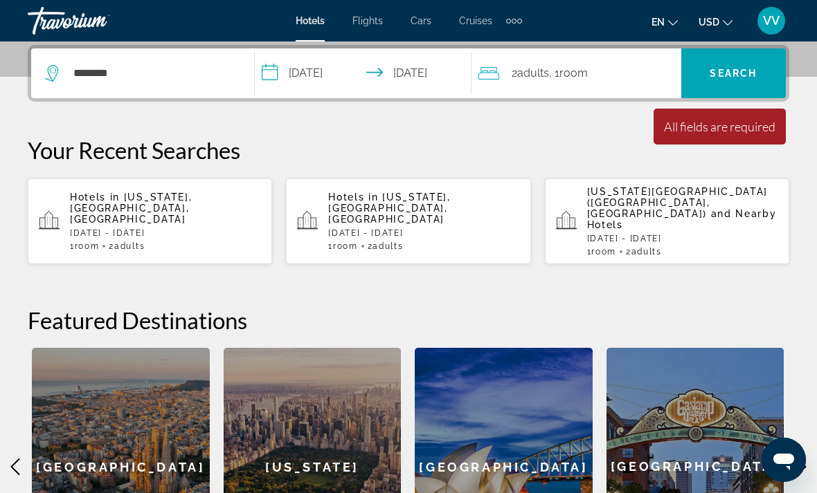
click at [741, 75] on span "Search" at bounding box center [732, 73] width 47 height 11
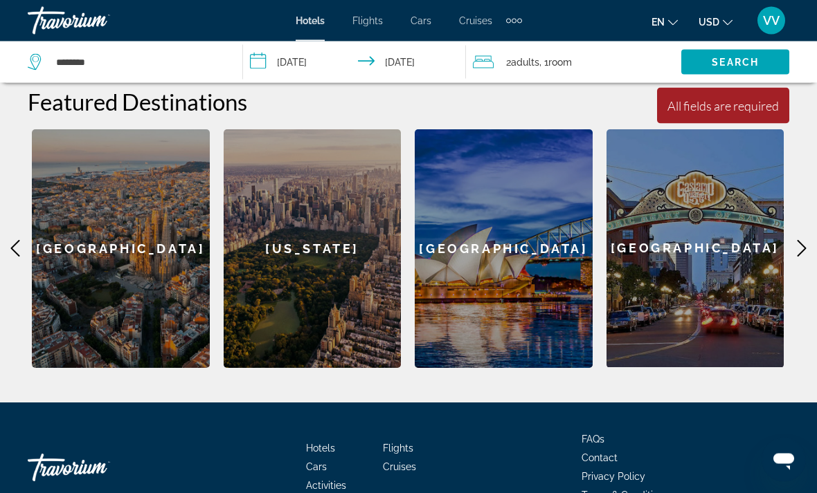
scroll to position [557, 0]
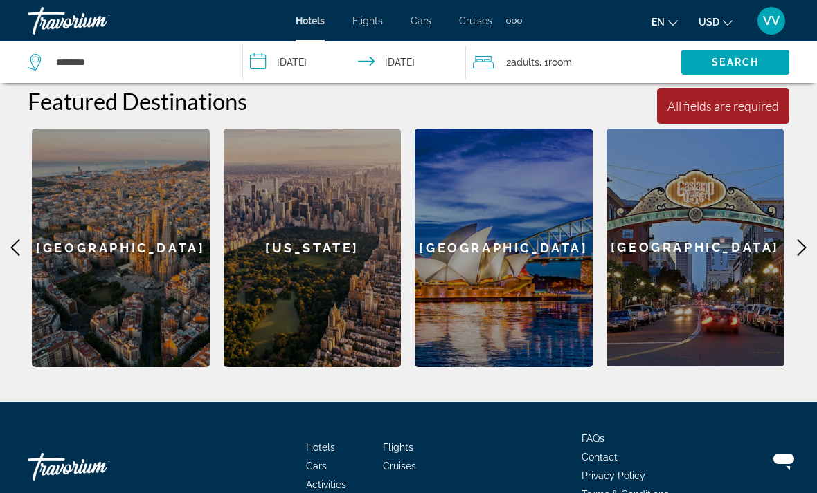
click at [711, 242] on div "San Diego" at bounding box center [695, 248] width 178 height 238
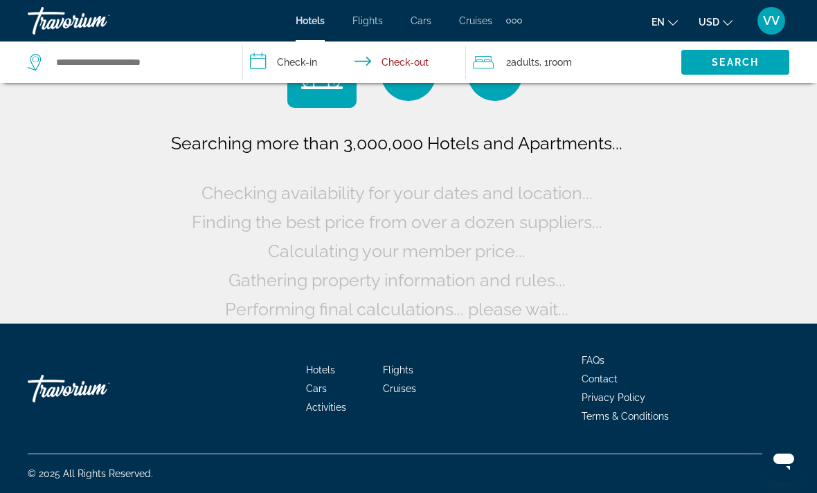
scroll to position [21, 0]
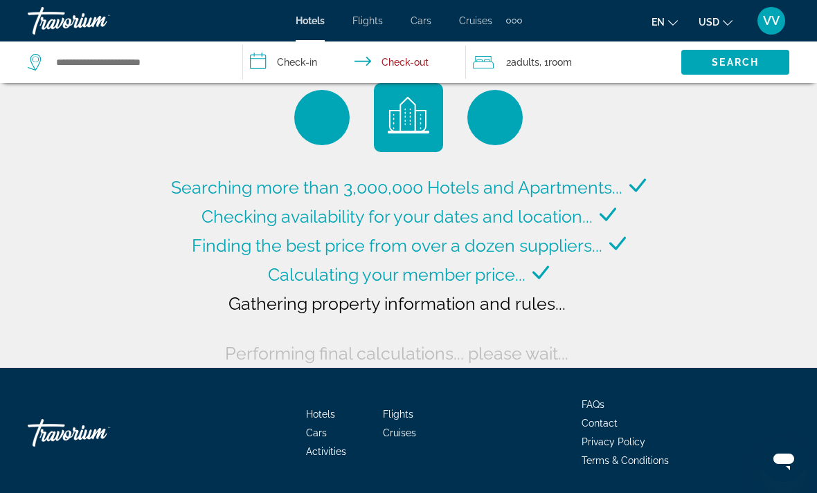
type input "**********"
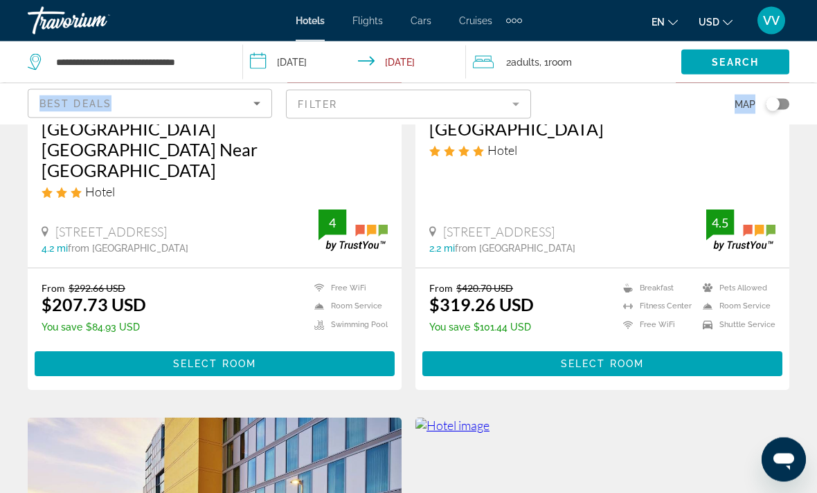
scroll to position [783, 0]
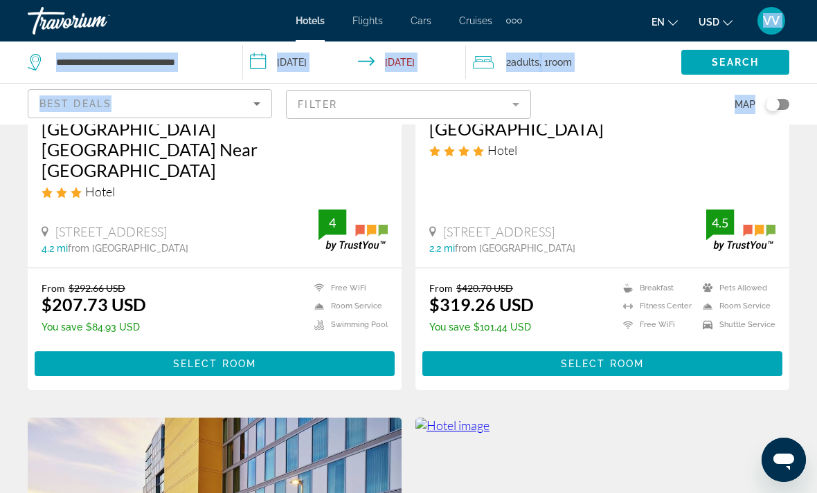
click at [802, 98] on app-hotels-search-filters "Best Deals Filter Map" at bounding box center [408, 104] width 817 height 42
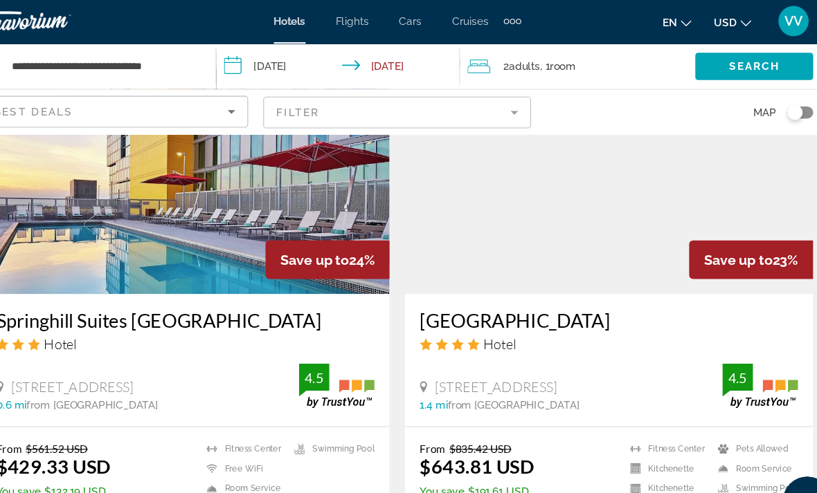
scroll to position [1153, 0]
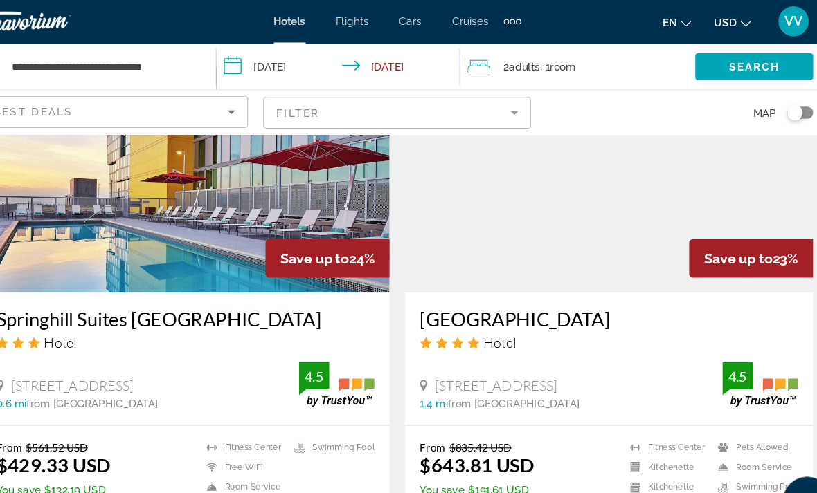
click at [248, 424] on li "Free WiFi" at bounding box center [267, 430] width 80 height 12
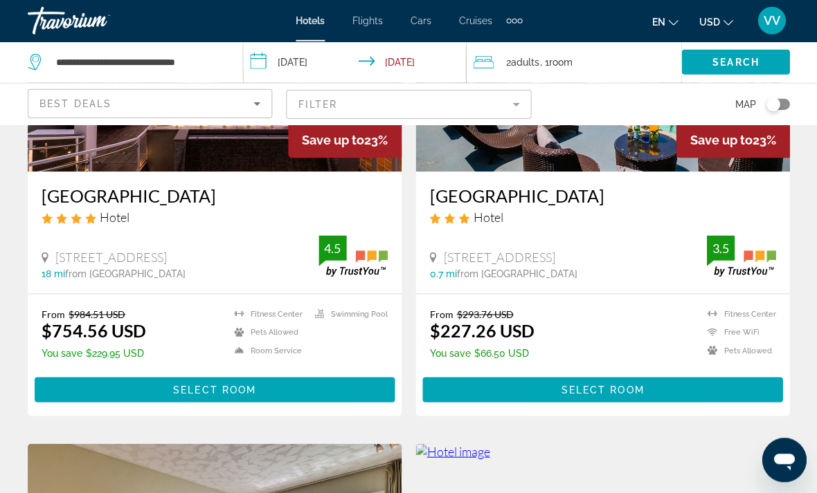
scroll to position [1747, 0]
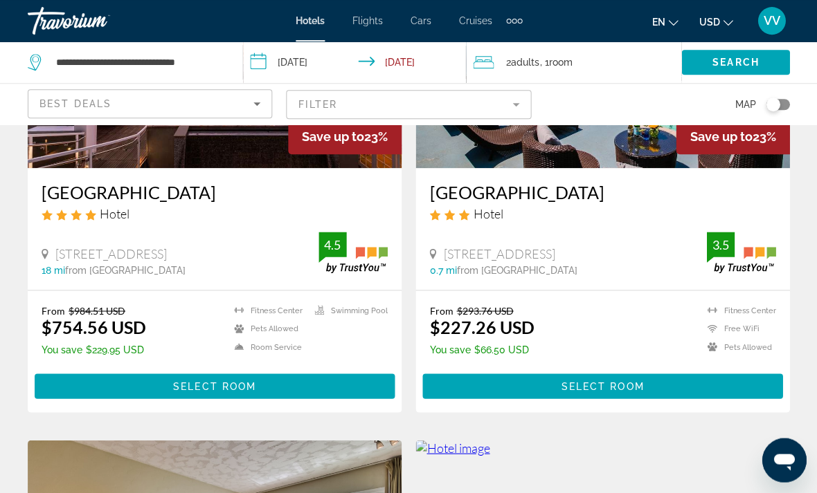
click at [686, 370] on span "Main content" at bounding box center [602, 386] width 360 height 33
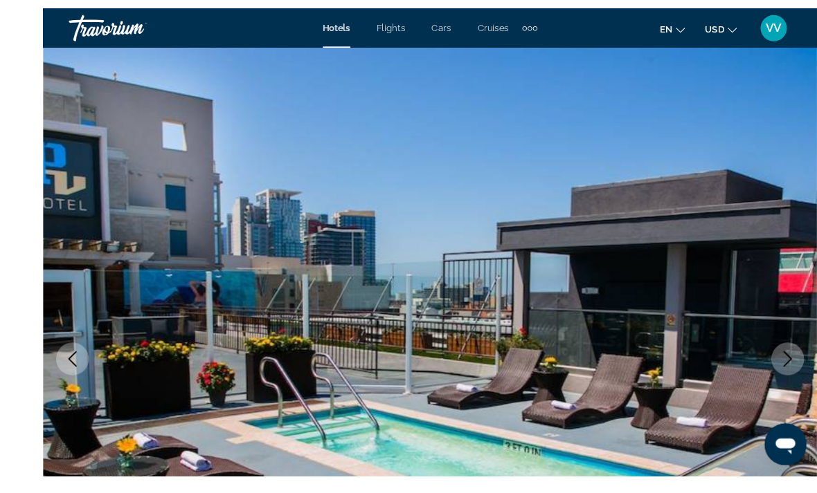
scroll to position [26, 0]
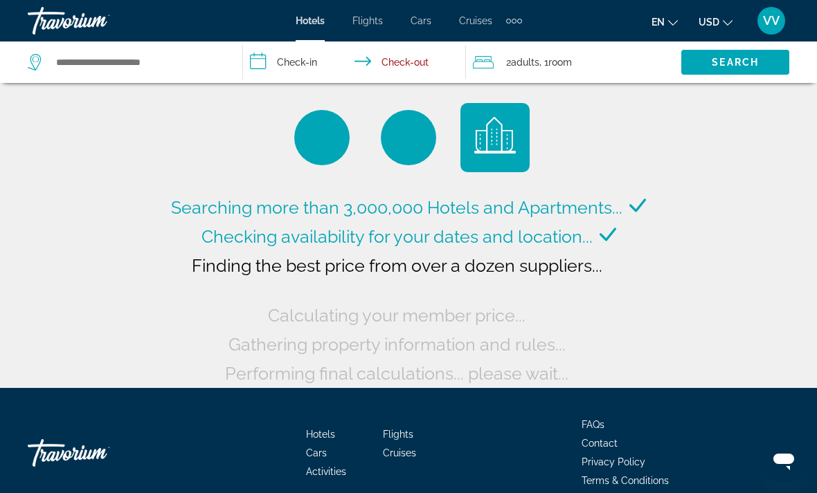
scroll to position [21, 0]
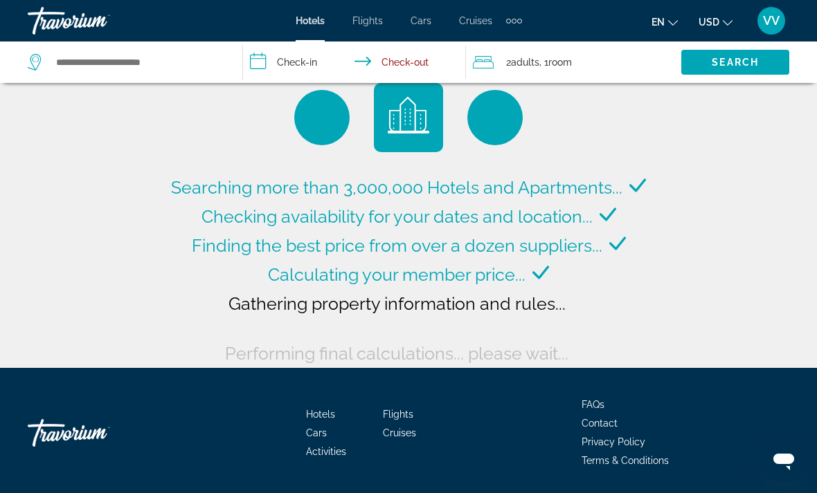
type input "**********"
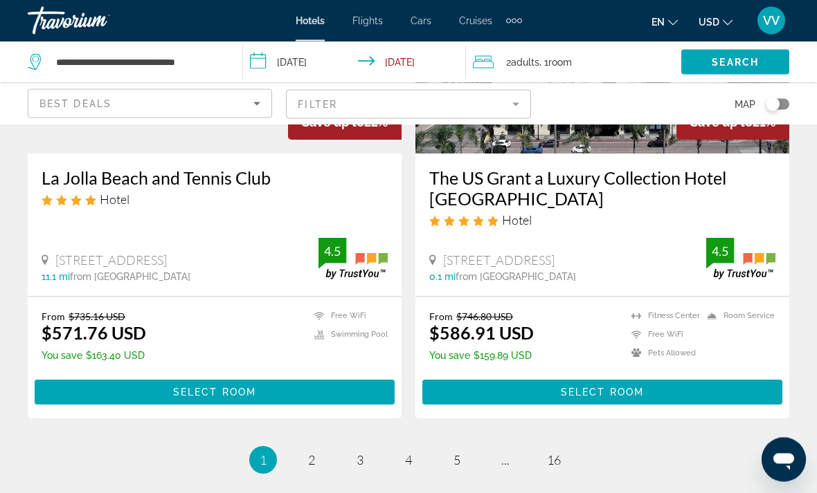
scroll to position [2771, 0]
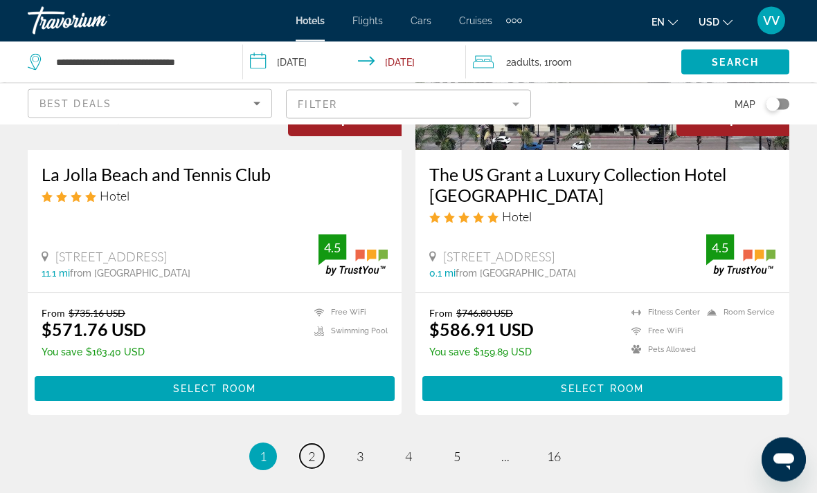
click at [315, 450] on span "2" at bounding box center [311, 457] width 7 height 15
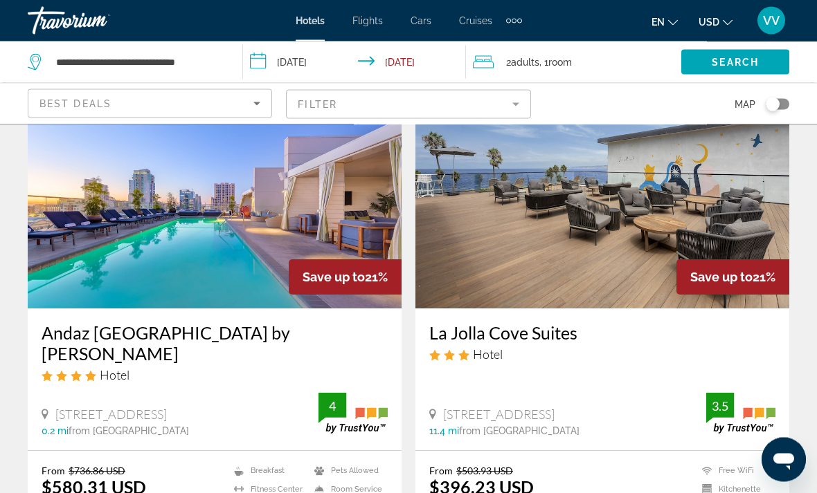
scroll to position [86, 0]
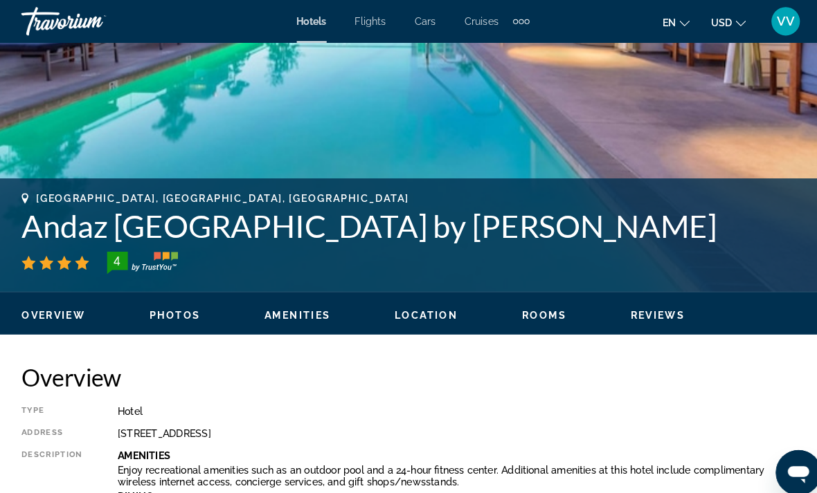
scroll to position [433, 0]
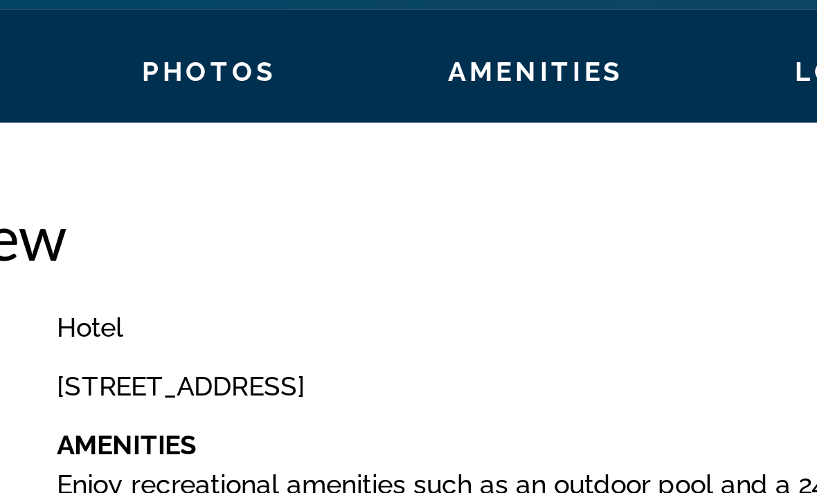
click at [176, 419] on p "Amenities" at bounding box center [455, 424] width 668 height 11
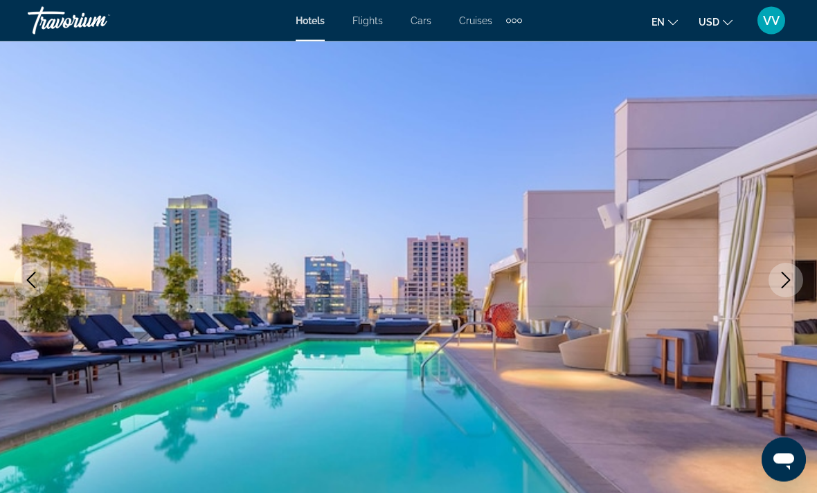
scroll to position [0, 0]
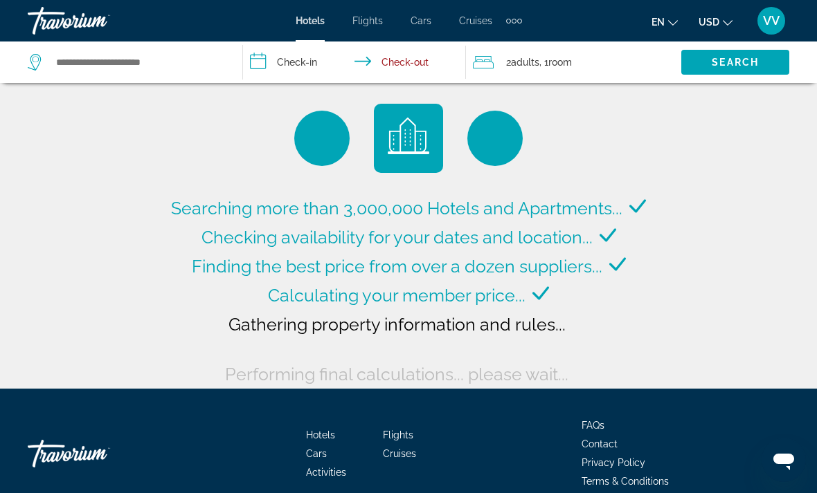
type input "**********"
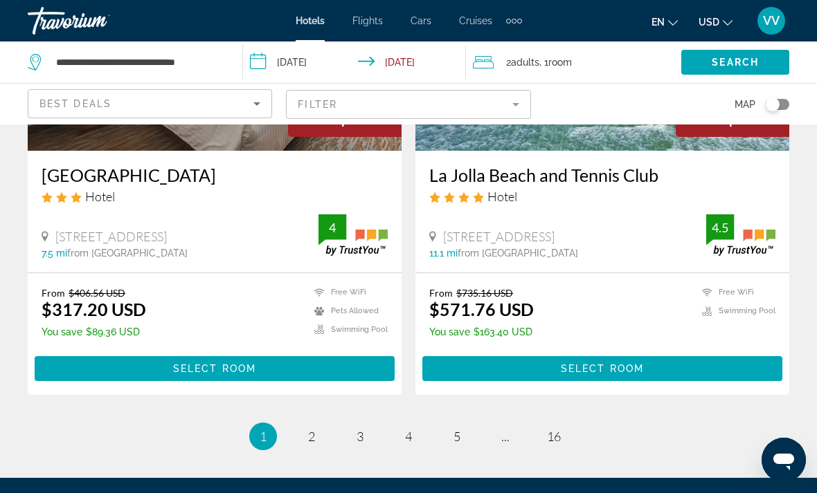
scroll to position [2838, 0]
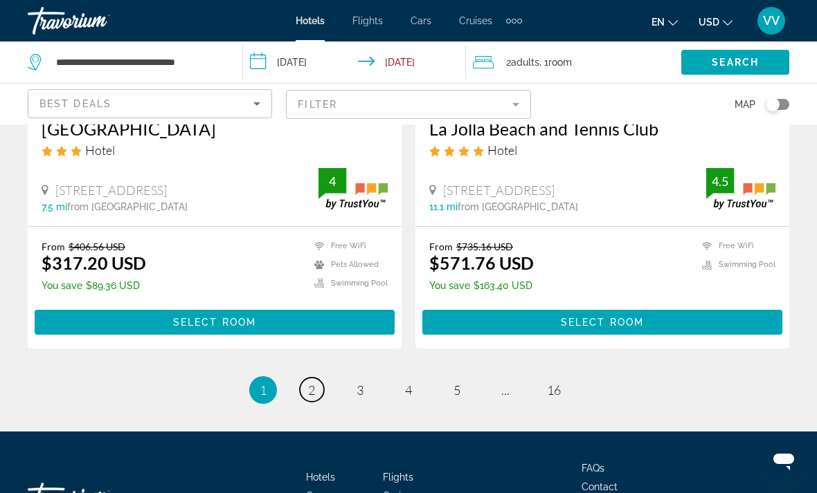
click at [308, 383] on span "2" at bounding box center [311, 390] width 7 height 15
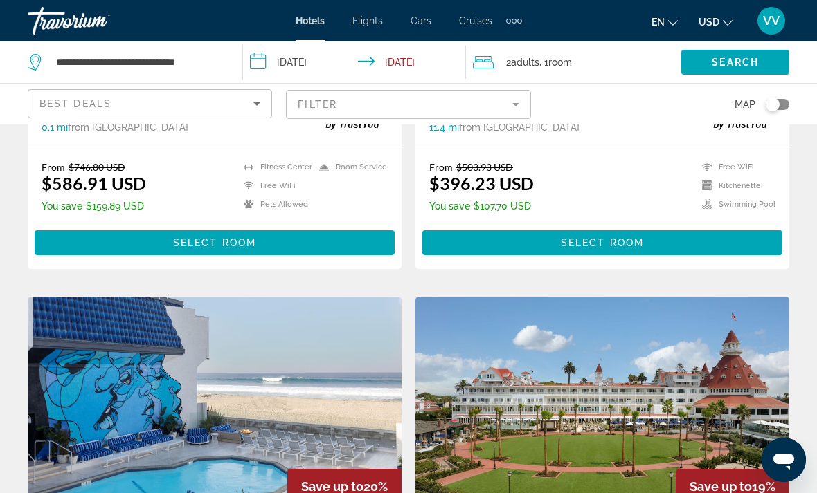
scroll to position [372, 0]
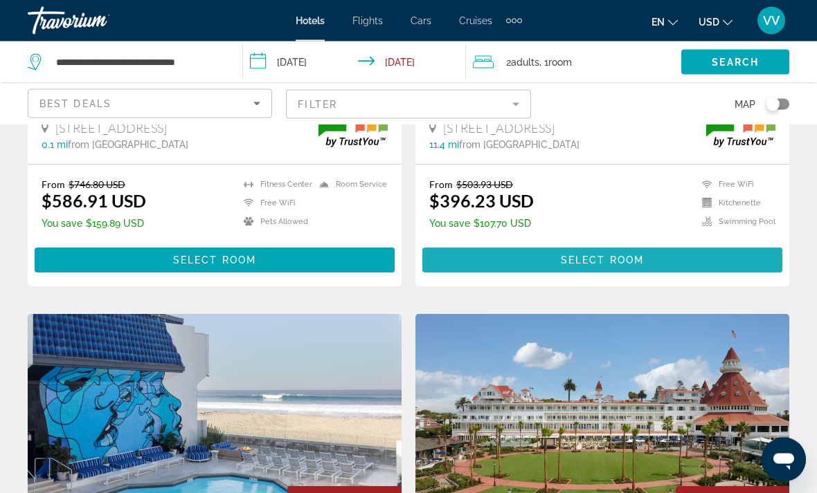
click at [613, 268] on span "Main content" at bounding box center [602, 260] width 360 height 33
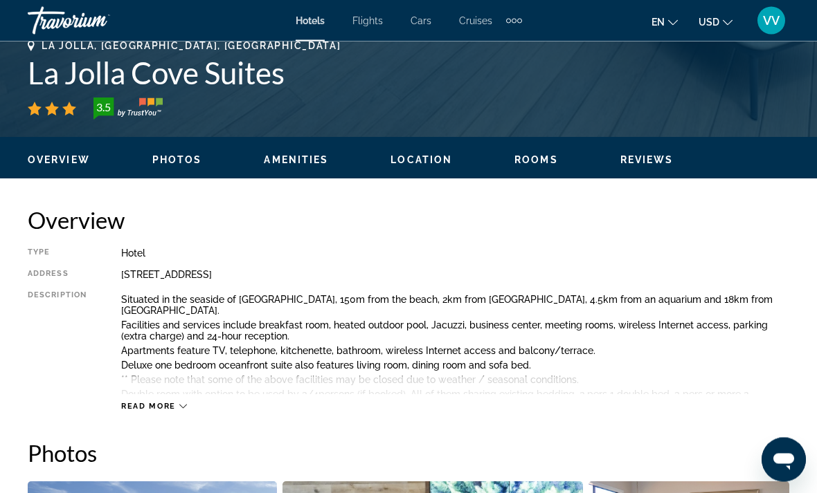
scroll to position [552, 0]
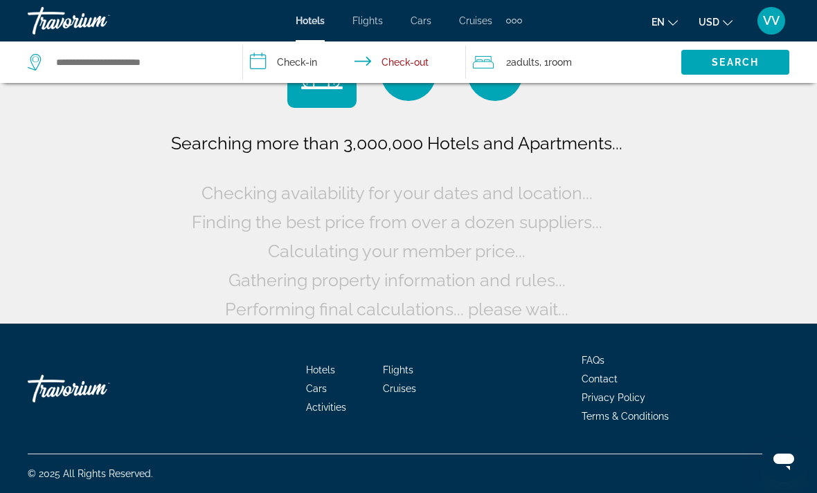
scroll to position [65, 0]
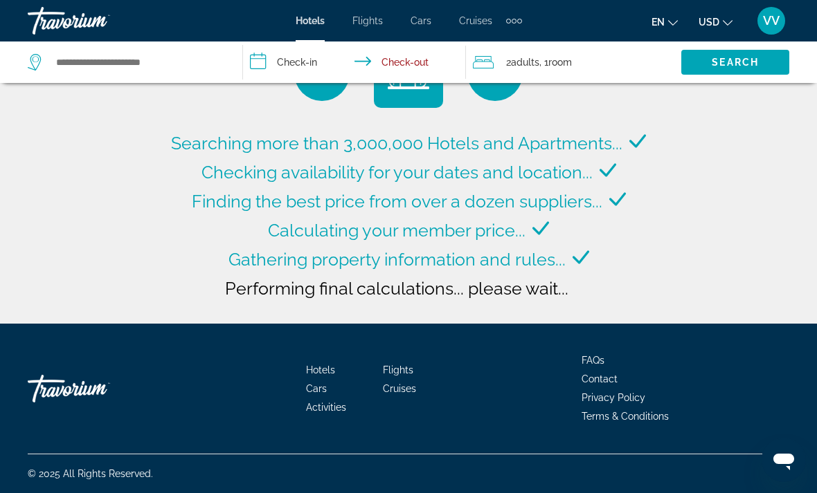
type input "**********"
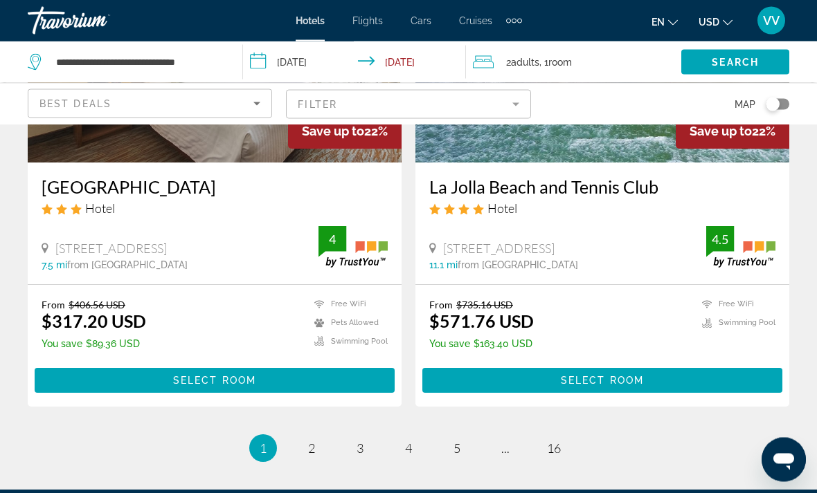
scroll to position [2838, 0]
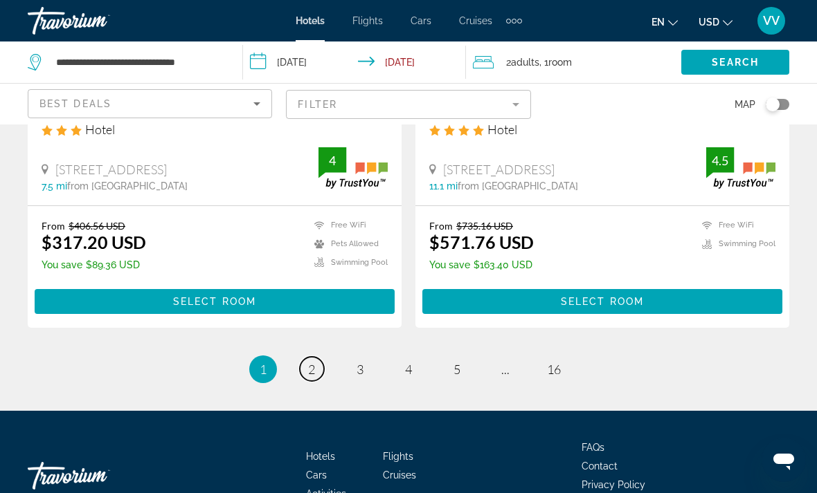
click at [313, 362] on span "2" at bounding box center [311, 369] width 7 height 15
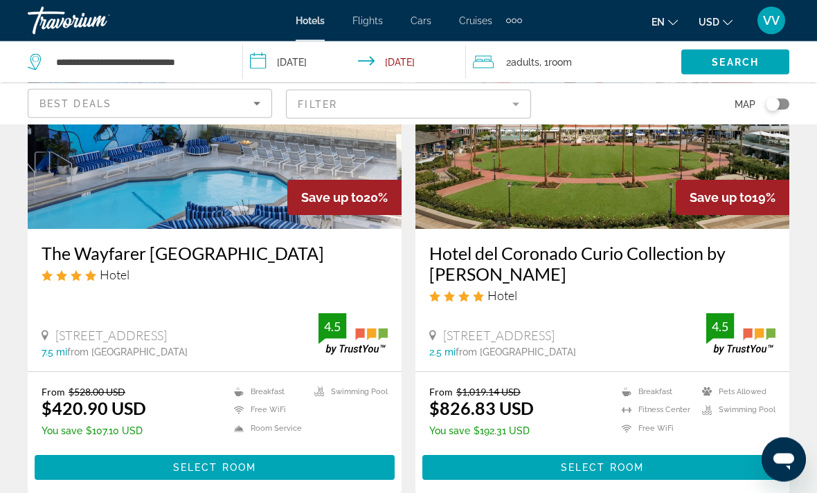
scroll to position [680, 0]
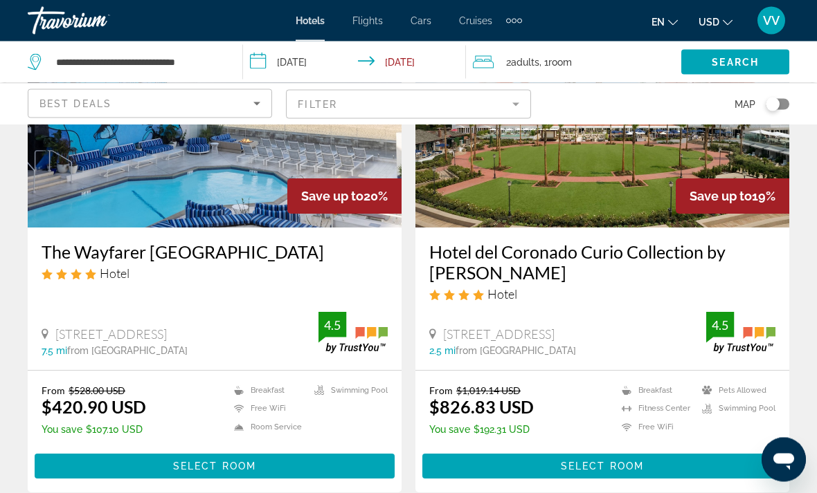
click at [658, 460] on span "Main content" at bounding box center [602, 467] width 360 height 33
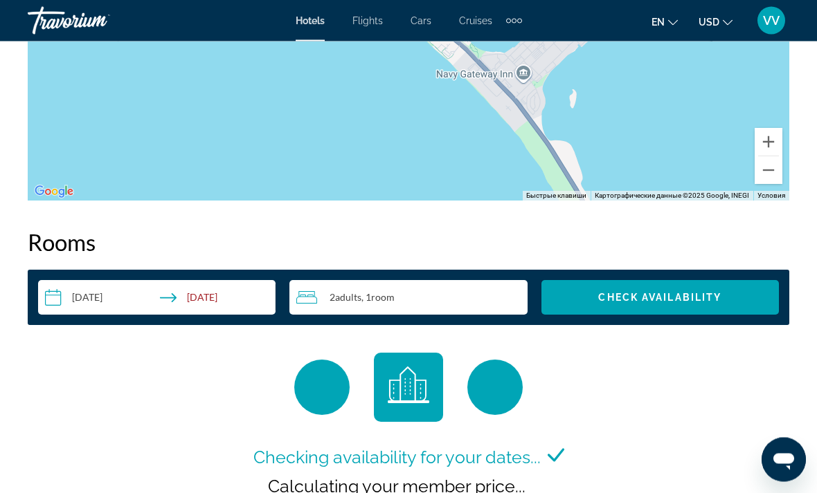
scroll to position [1849, 0]
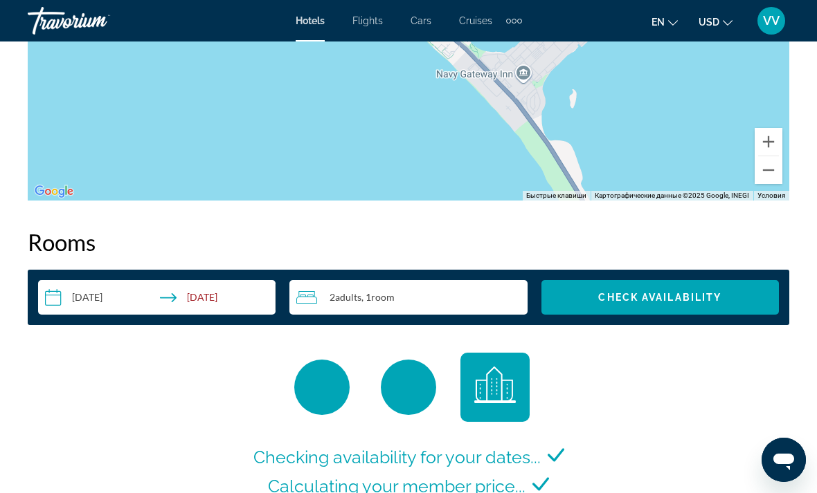
click at [176, 300] on input "**********" at bounding box center [159, 299] width 243 height 39
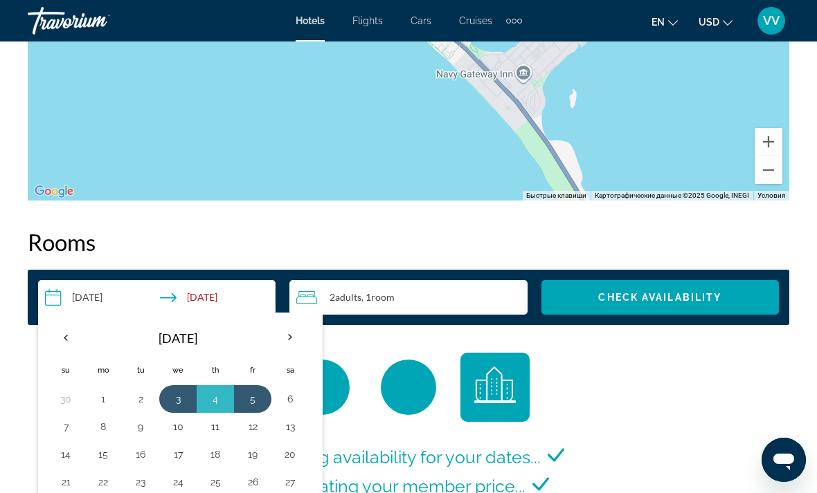
click at [69, 336] on th "Previous month" at bounding box center [65, 338] width 37 height 30
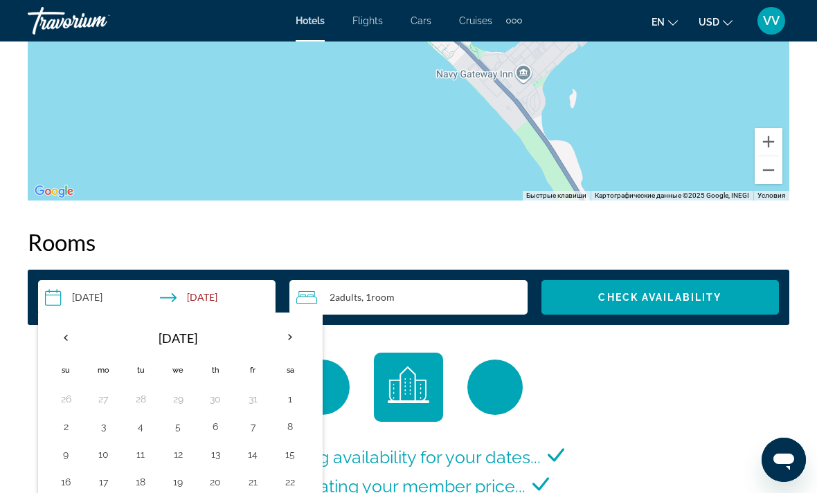
click at [292, 338] on th "Next month" at bounding box center [289, 338] width 37 height 30
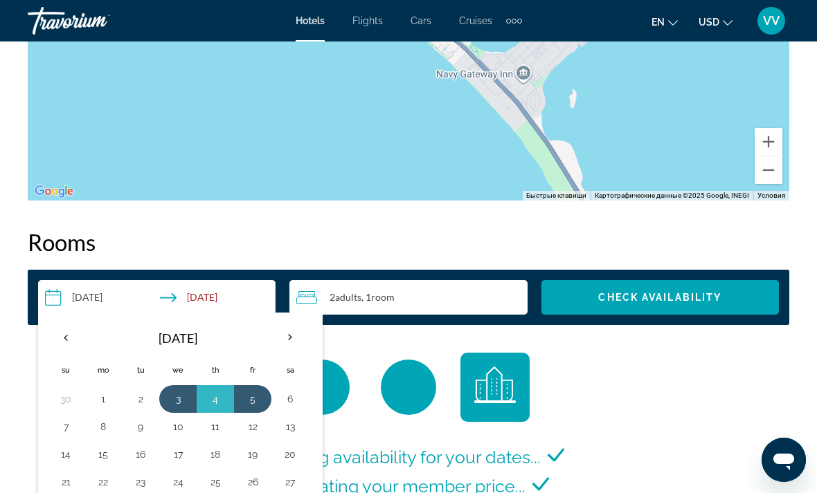
click at [66, 453] on button "14" at bounding box center [66, 454] width 22 height 19
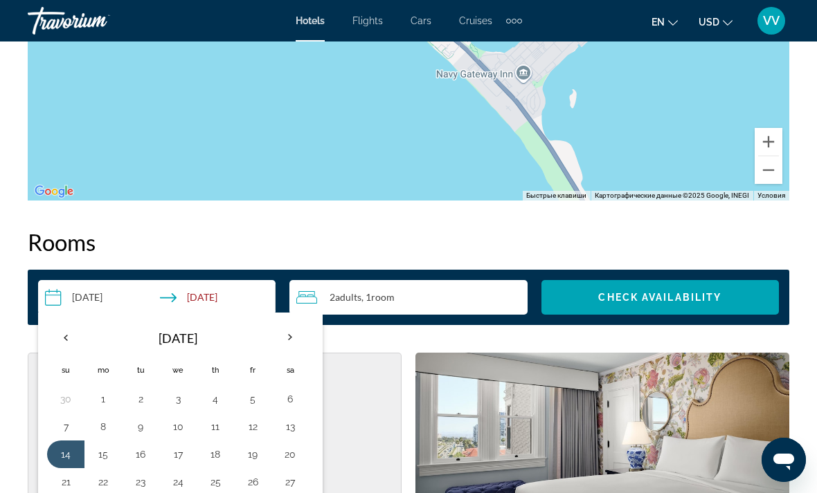
click at [296, 457] on button "20" at bounding box center [290, 454] width 22 height 19
type input "**********"
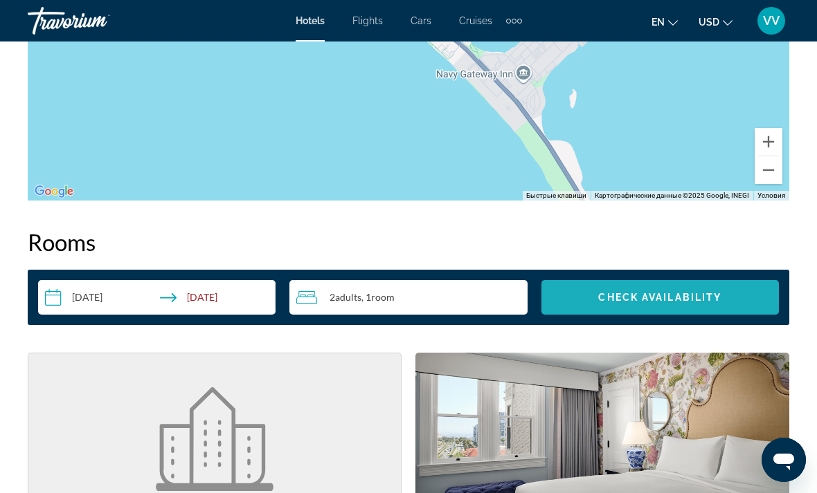
click at [691, 297] on span "Check Availability" at bounding box center [659, 297] width 123 height 11
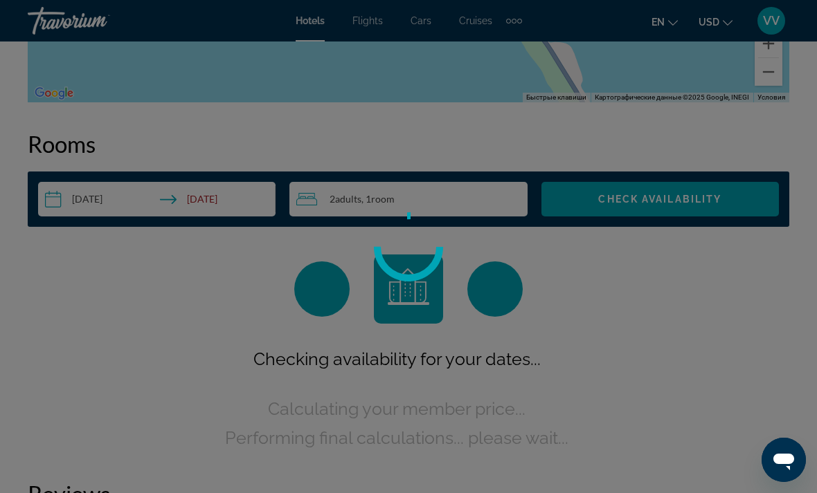
scroll to position [1994, 0]
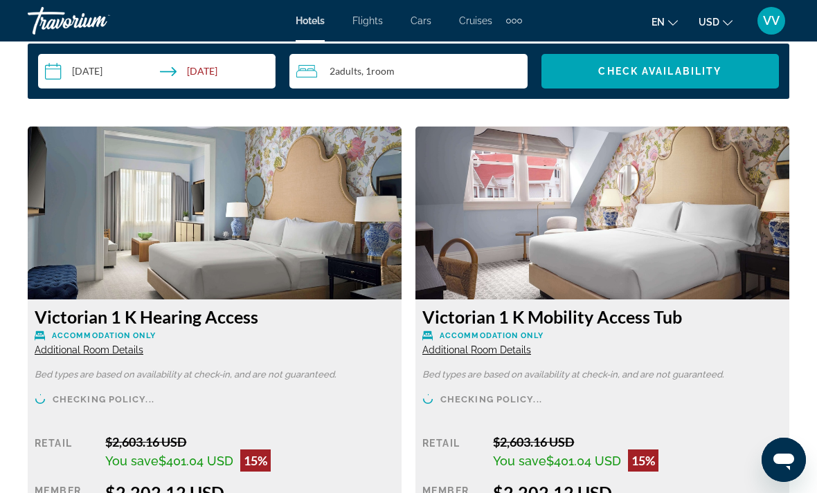
scroll to position [2076, 0]
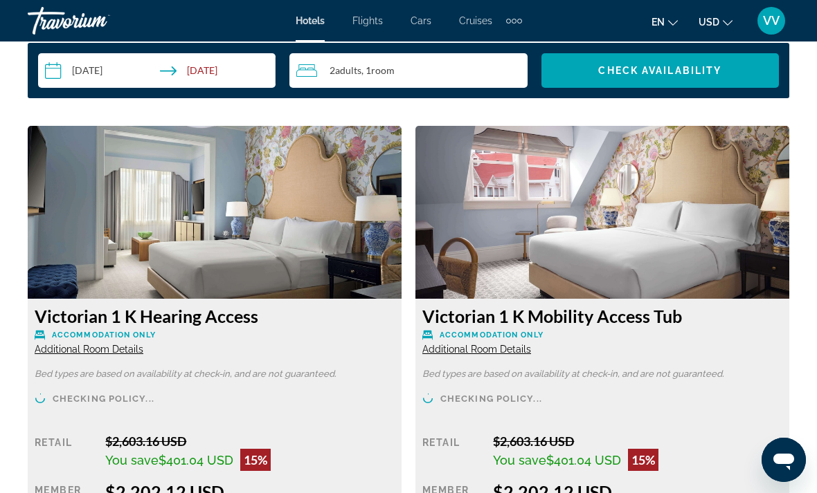
click at [661, 75] on span "Check Availability" at bounding box center [659, 70] width 123 height 11
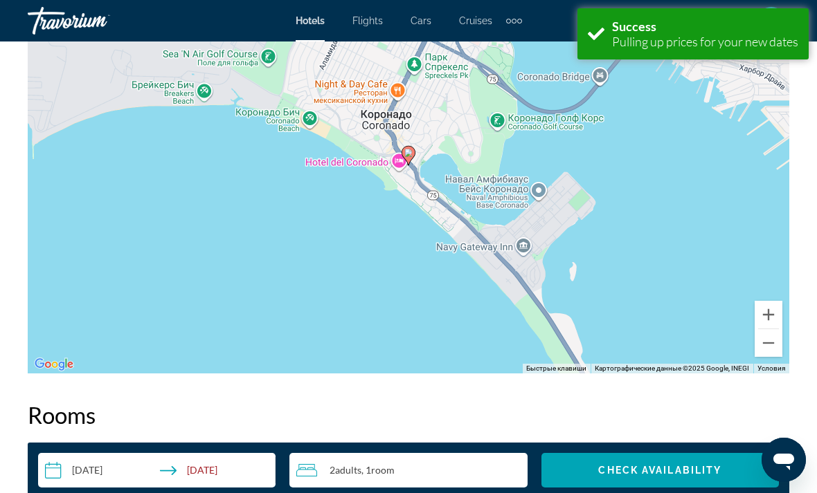
scroll to position [1994, 0]
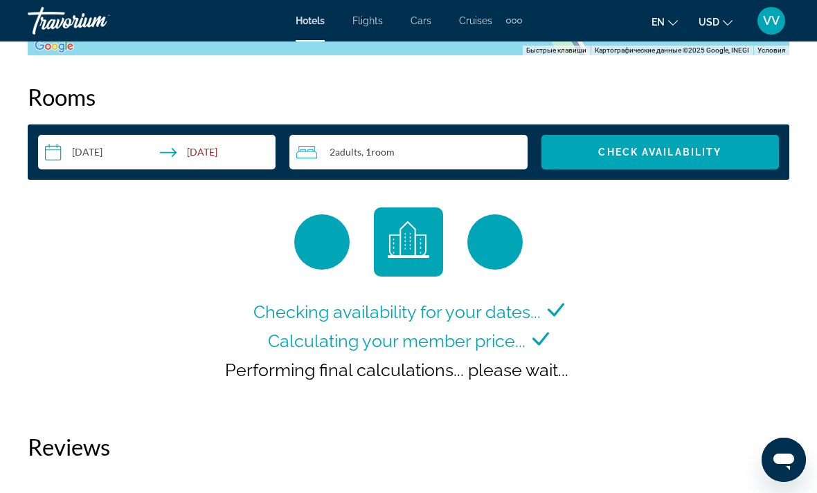
click at [167, 147] on input "**********" at bounding box center [159, 154] width 243 height 39
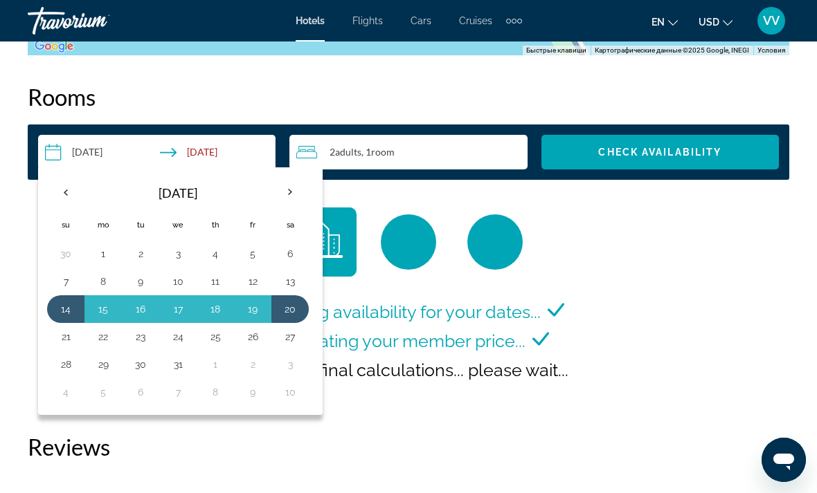
click at [299, 280] on button "13" at bounding box center [290, 281] width 22 height 19
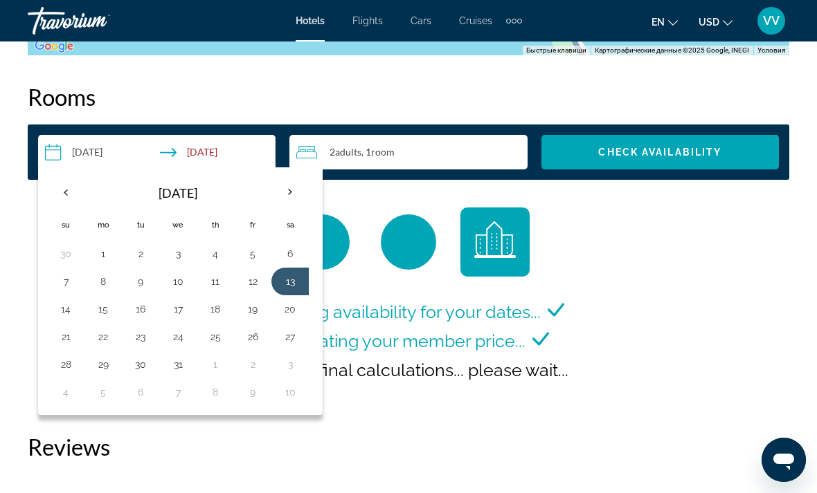
click at [215, 310] on button "18" at bounding box center [215, 309] width 22 height 19
type input "**********"
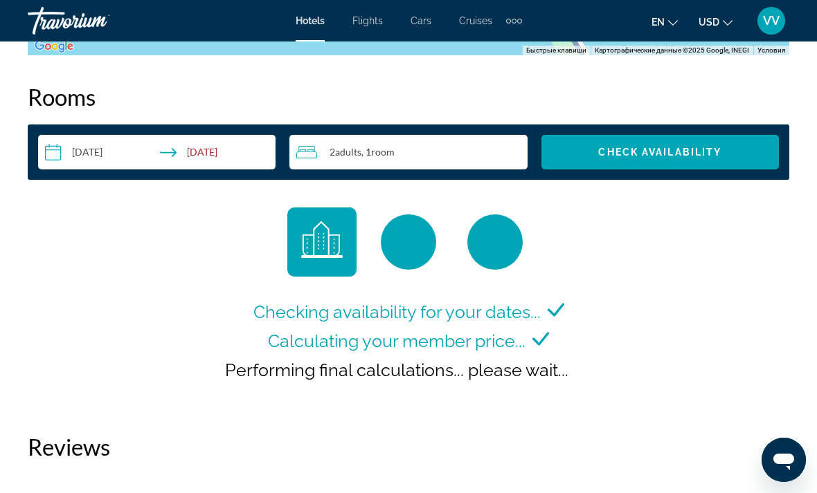
click at [689, 147] on span "Check Availability" at bounding box center [659, 152] width 123 height 11
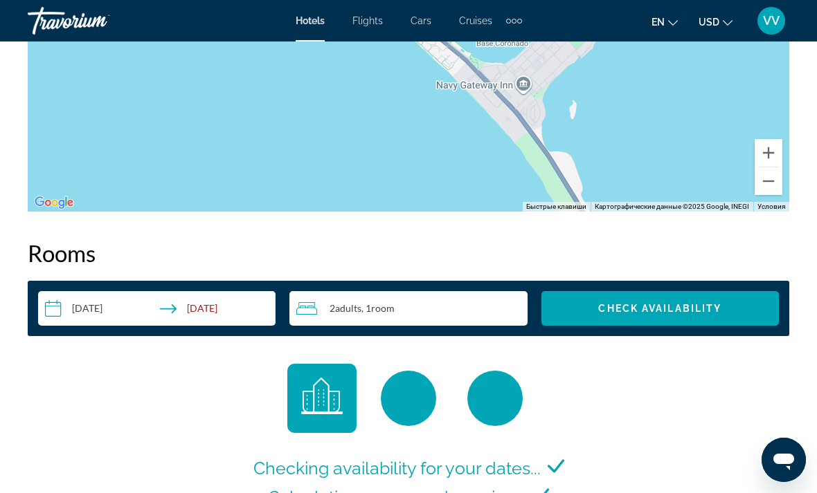
scroll to position [1846, 0]
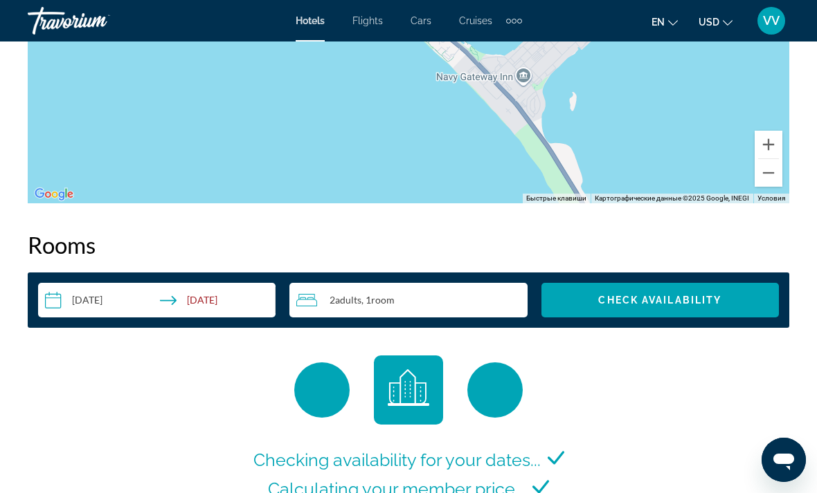
click at [147, 296] on input "**********" at bounding box center [159, 302] width 243 height 39
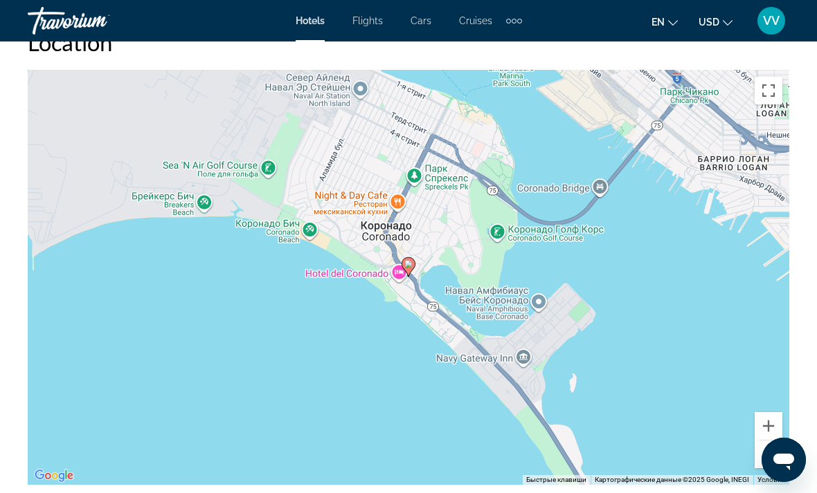
scroll to position [1561, 0]
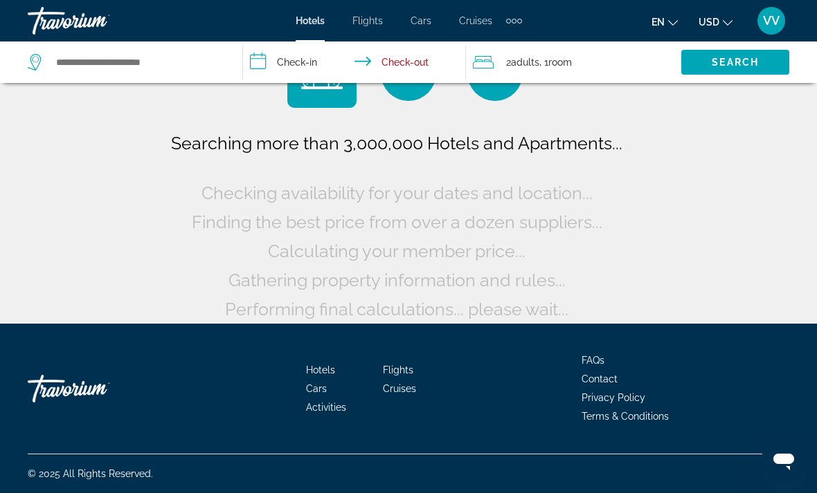
scroll to position [65, 0]
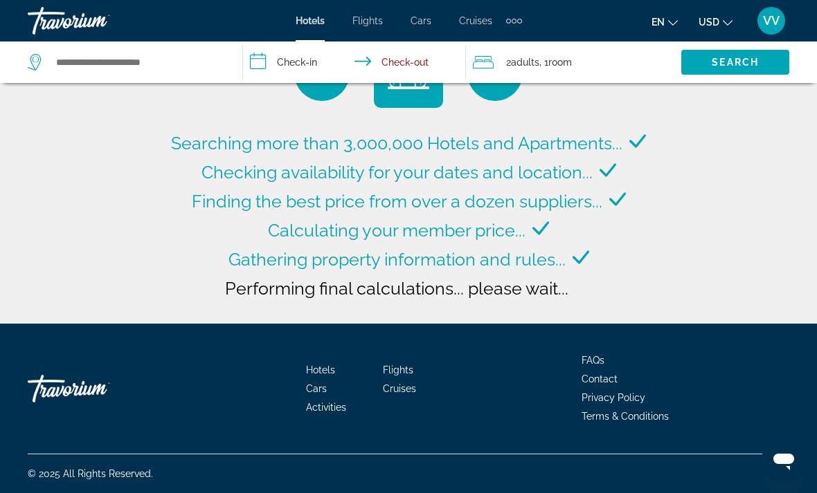
type input "**********"
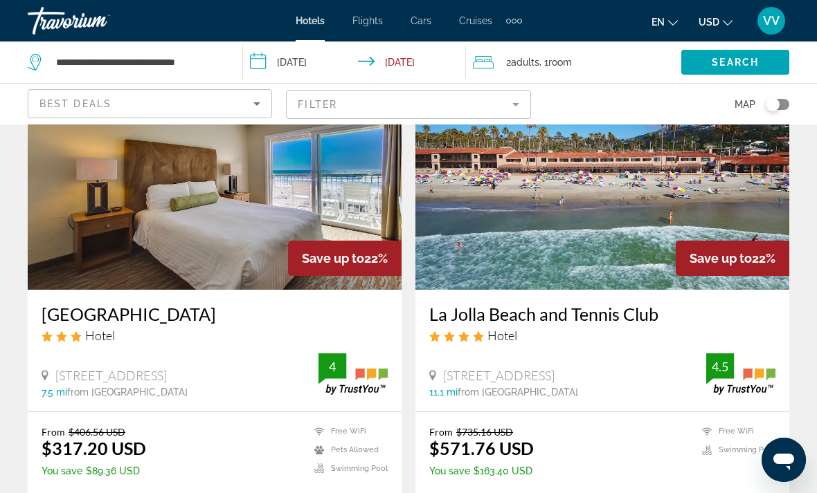
scroll to position [2838, 0]
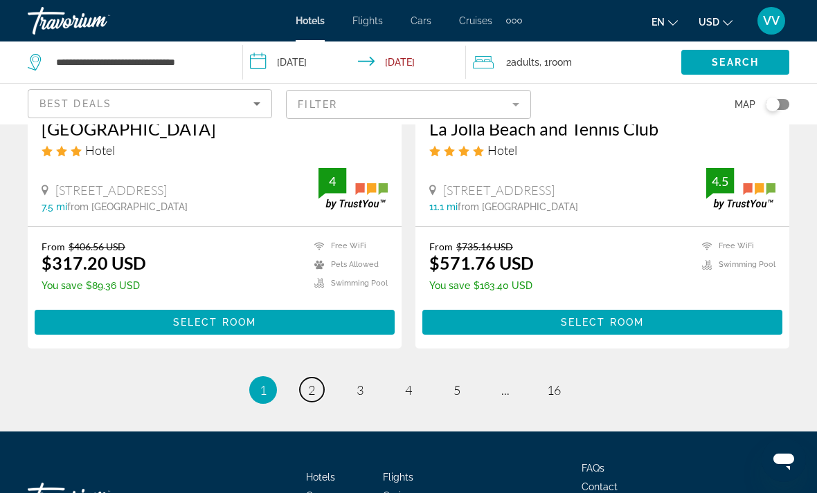
click at [316, 378] on link "page 2" at bounding box center [312, 390] width 24 height 24
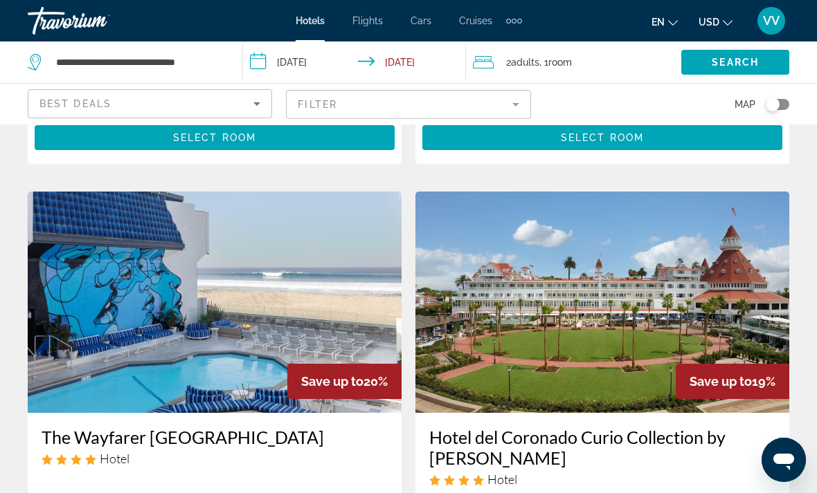
scroll to position [493, 0]
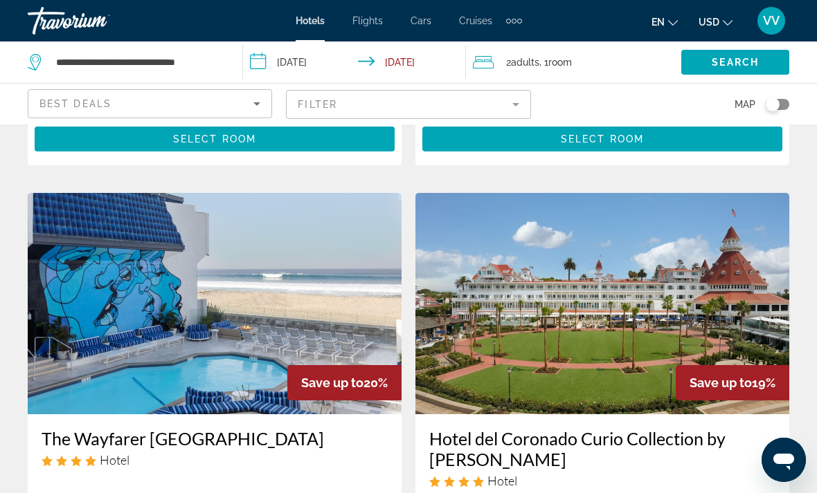
click at [620, 343] on img "Main content" at bounding box center [602, 303] width 374 height 221
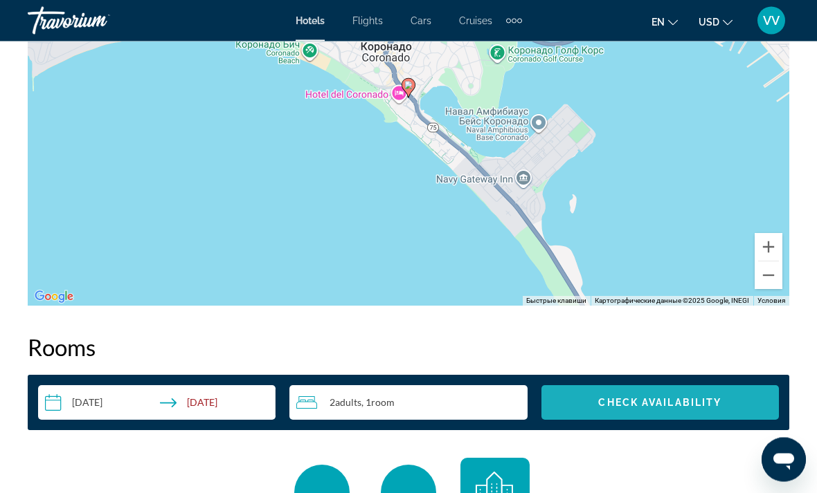
scroll to position [1745, 0]
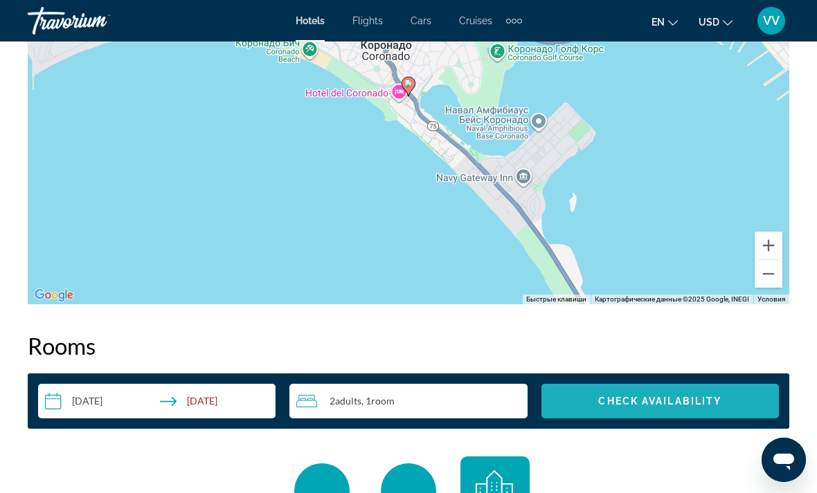
click at [588, 417] on span "Search widget" at bounding box center [659, 401] width 237 height 33
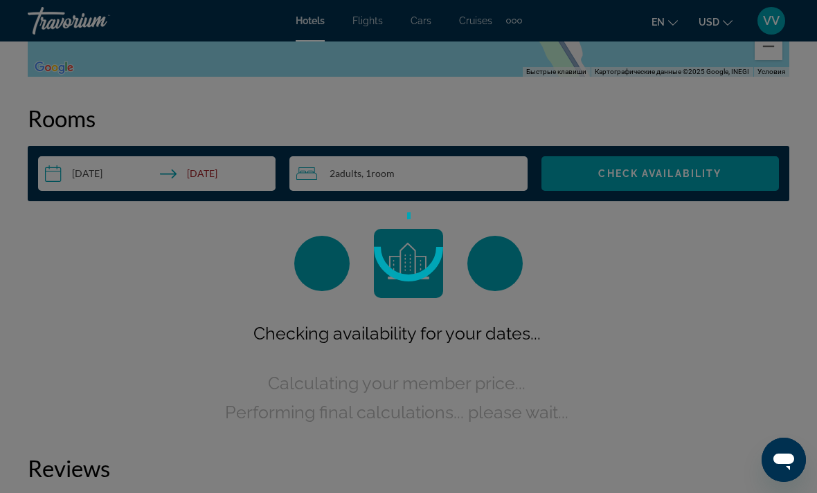
scroll to position [1994, 0]
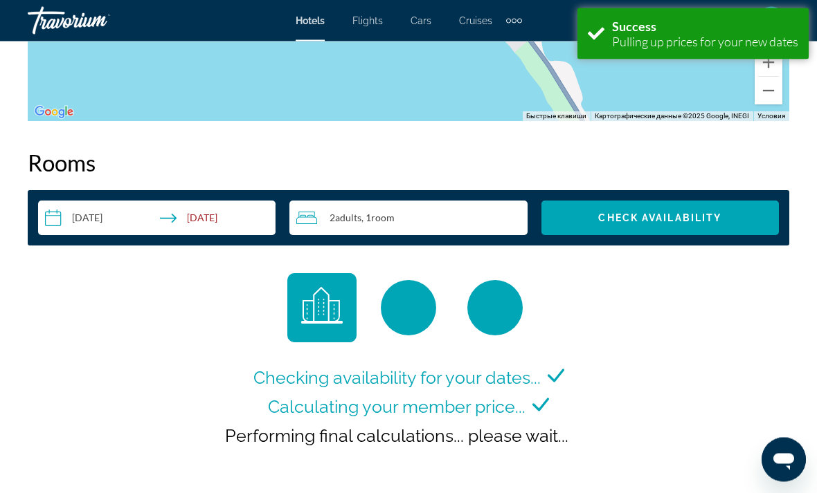
scroll to position [1929, 0]
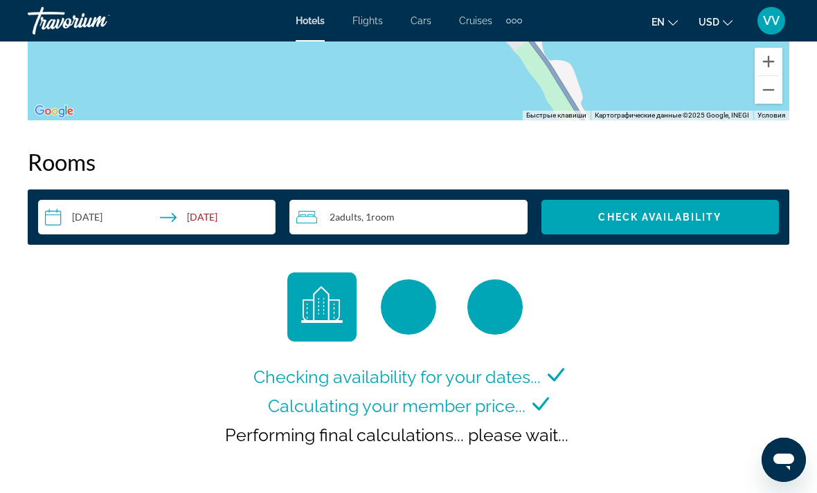
click at [53, 208] on input "**********" at bounding box center [159, 219] width 243 height 39
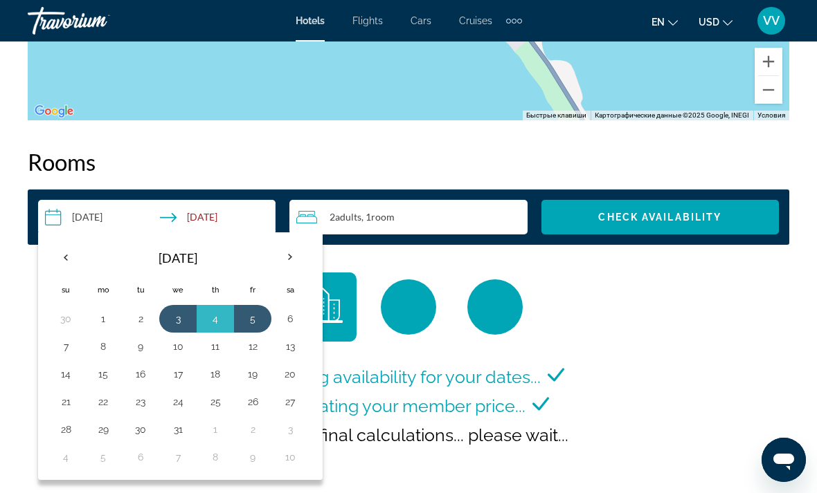
click at [59, 375] on button "14" at bounding box center [66, 374] width 22 height 19
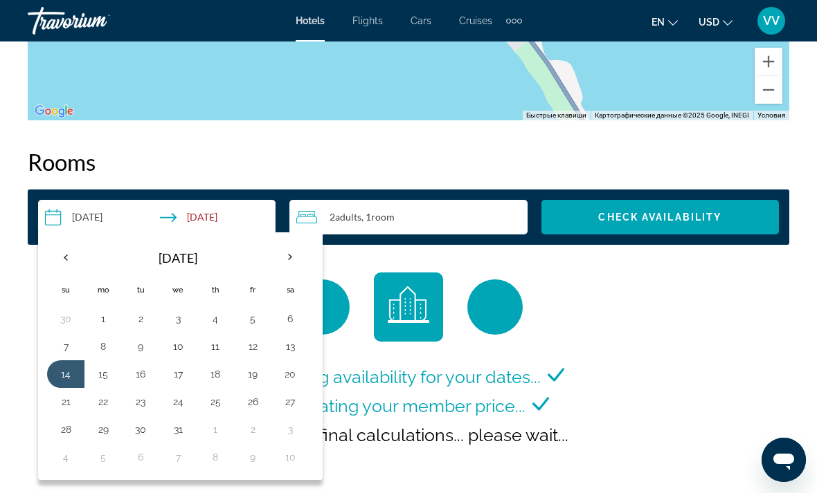
click at [175, 377] on button "17" at bounding box center [178, 374] width 22 height 19
type input "**********"
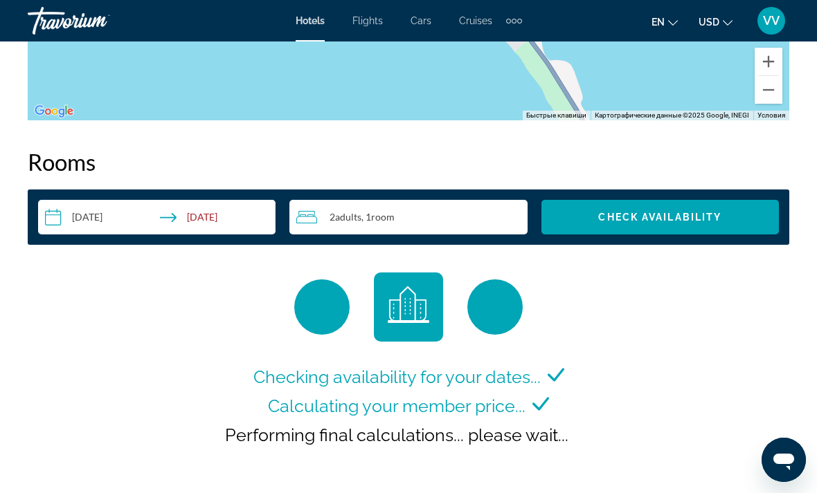
click at [663, 223] on span "Check Availability" at bounding box center [659, 217] width 123 height 11
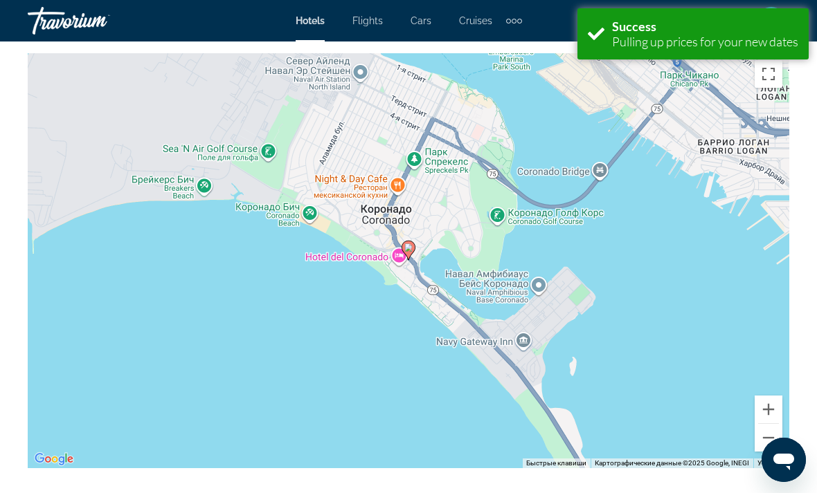
scroll to position [1994, 0]
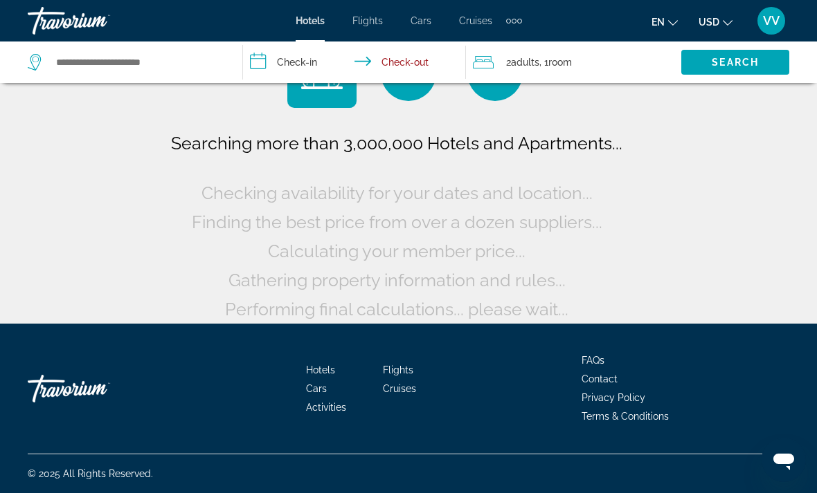
scroll to position [65, 0]
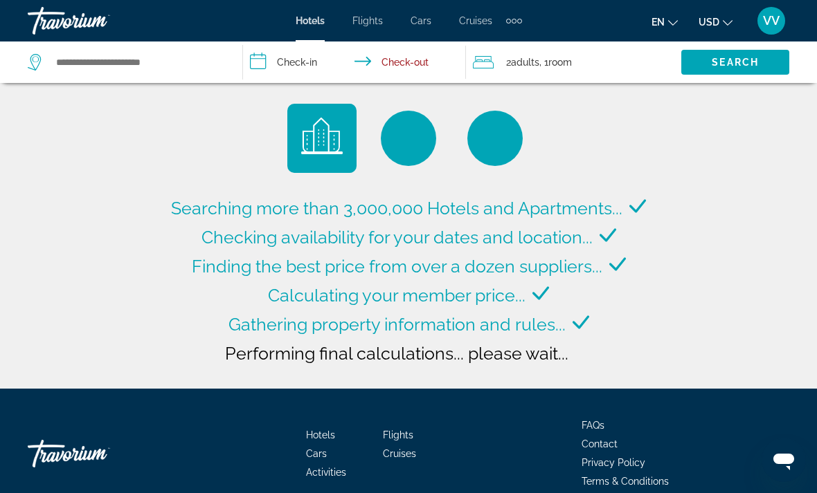
type input "**********"
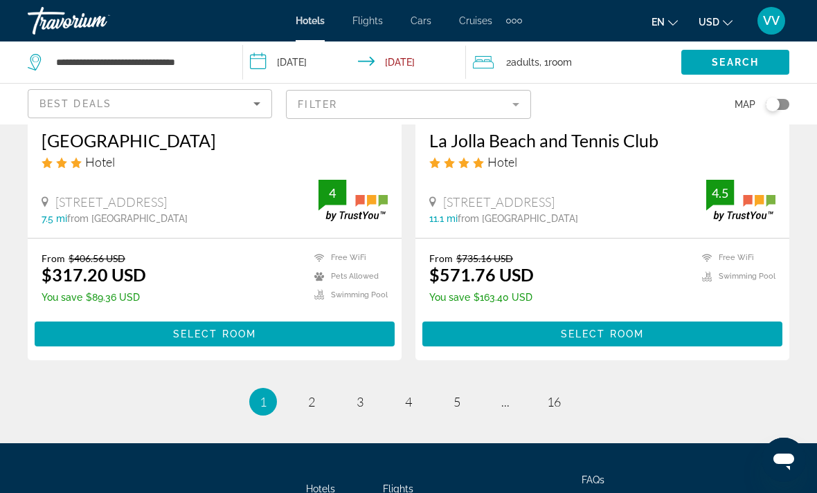
scroll to position [2826, 0]
click at [565, 390] on link "page 16" at bounding box center [554, 402] width 24 height 24
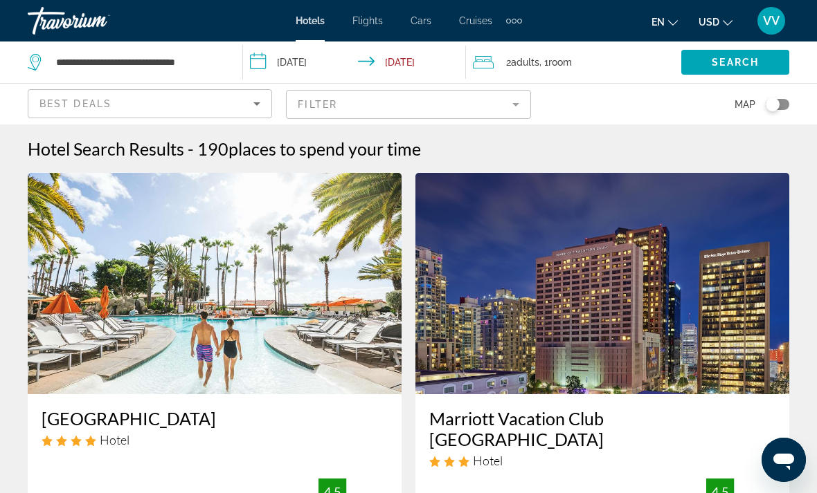
click at [786, 98] on button "Toggle map" at bounding box center [772, 104] width 34 height 12
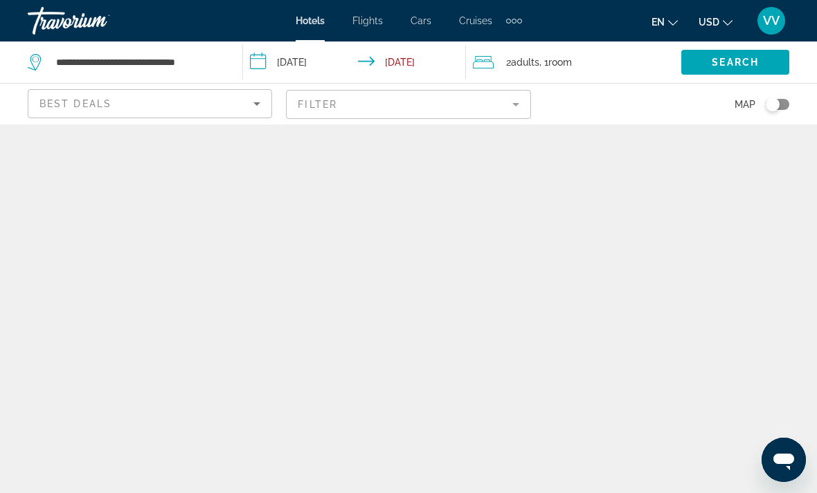
click at [786, 105] on div "Toggle map" at bounding box center [777, 104] width 24 height 11
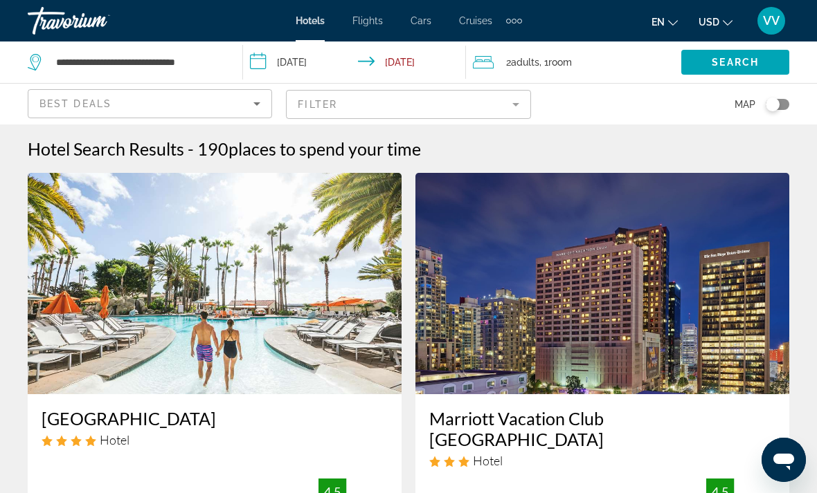
click at [788, 105] on div "Toggle map" at bounding box center [777, 104] width 24 height 11
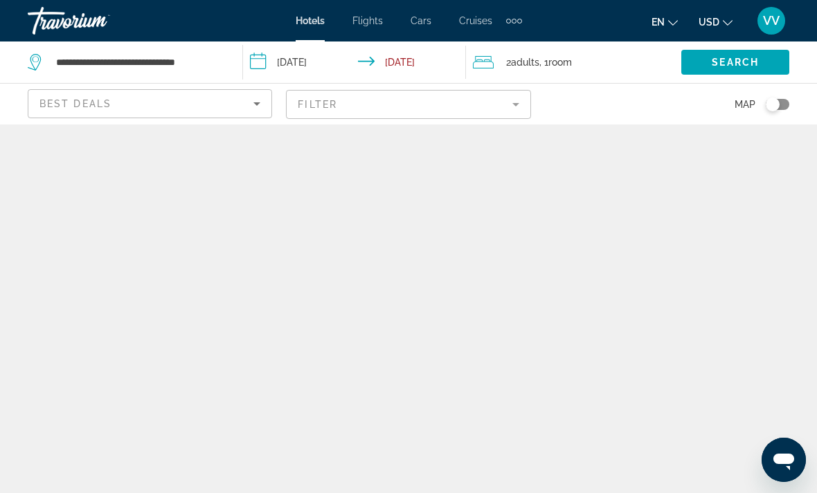
click at [786, 105] on div "Toggle map" at bounding box center [777, 104] width 24 height 11
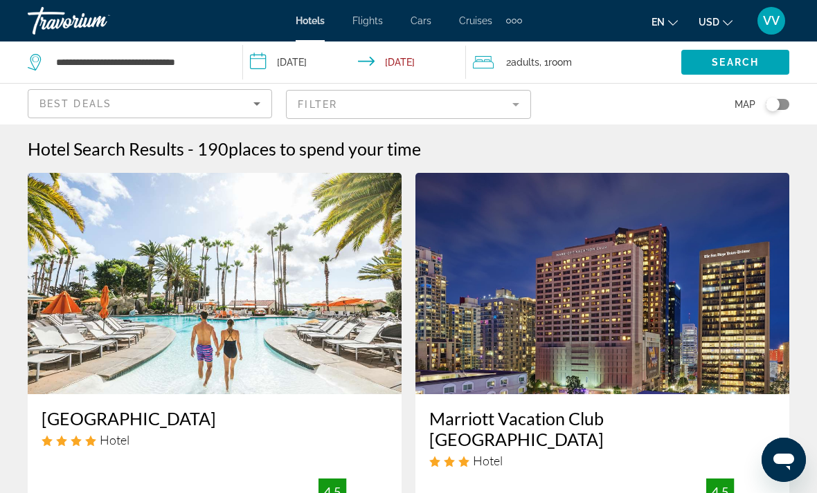
click at [788, 102] on div "Toggle map" at bounding box center [777, 104] width 24 height 11
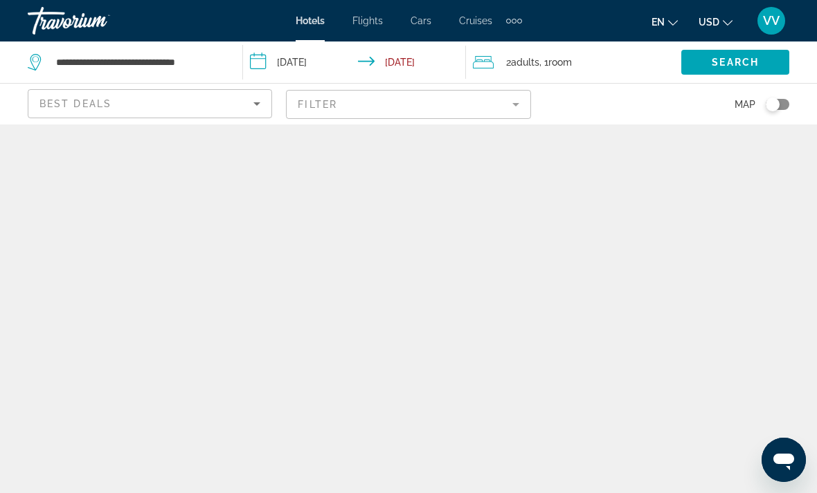
click at [788, 100] on button "Toggle map" at bounding box center [772, 104] width 34 height 12
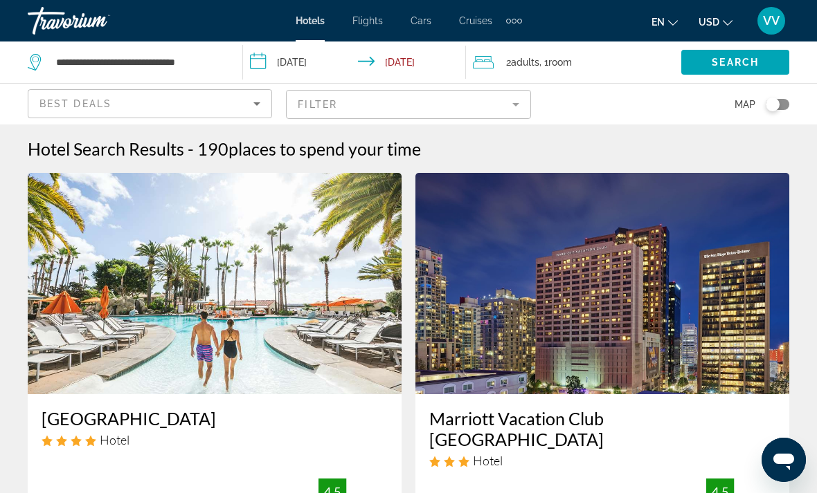
click at [801, 99] on app-hotels-search-filters "Best Deals Filter Map" at bounding box center [408, 104] width 817 height 42
click at [788, 99] on button "Toggle map" at bounding box center [772, 104] width 34 height 12
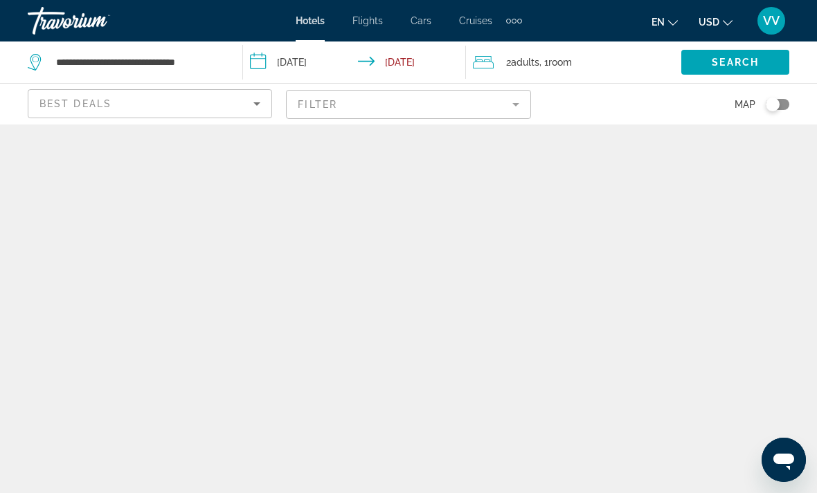
click at [788, 104] on div "Toggle map" at bounding box center [777, 104] width 24 height 11
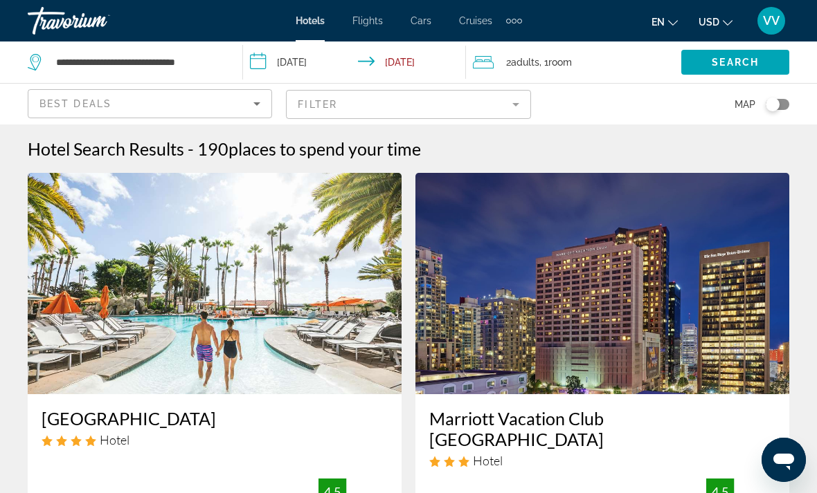
click at [781, 105] on div "Toggle map" at bounding box center [777, 104] width 24 height 11
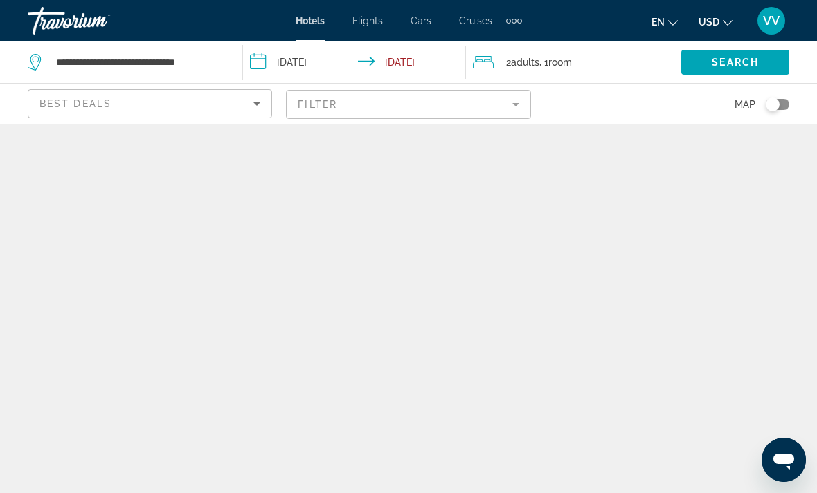
scroll to position [1, 0]
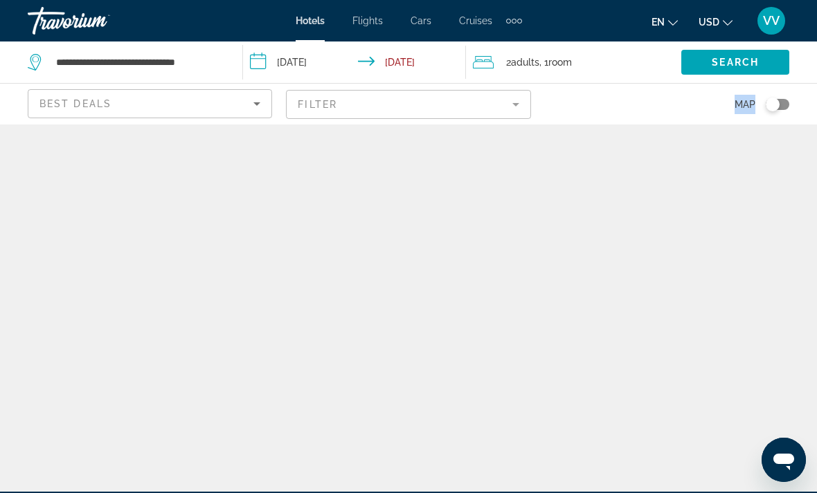
click at [784, 104] on div "Toggle map" at bounding box center [777, 104] width 24 height 11
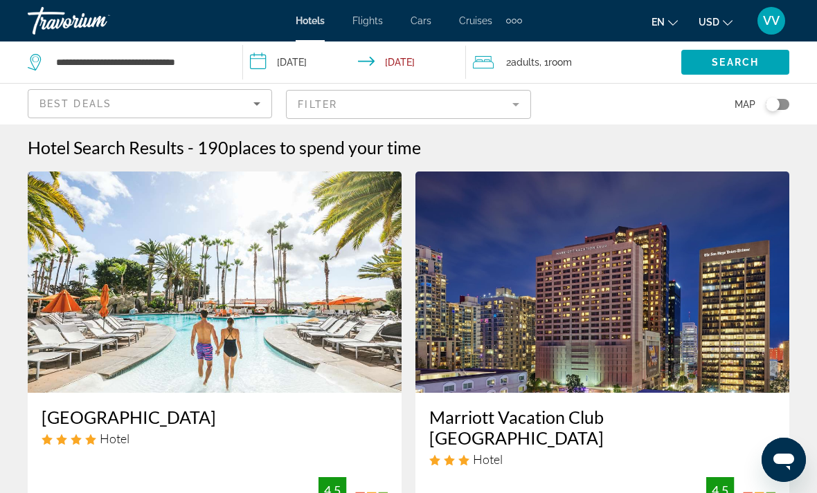
click at [787, 106] on div "Toggle map" at bounding box center [777, 104] width 24 height 11
